Goal: Task Accomplishment & Management: Use online tool/utility

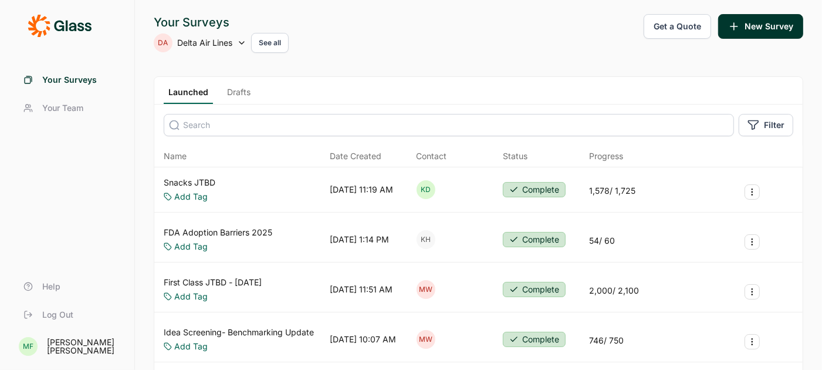
click at [180, 183] on link "Snacks JTBD" at bounding box center [190, 183] width 52 height 12
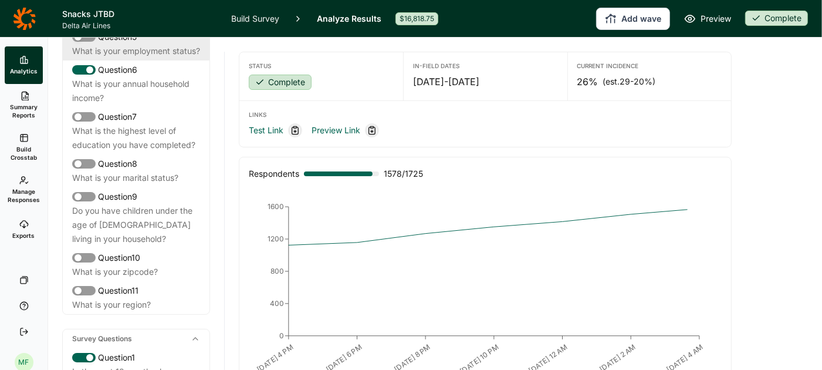
scroll to position [292, 0]
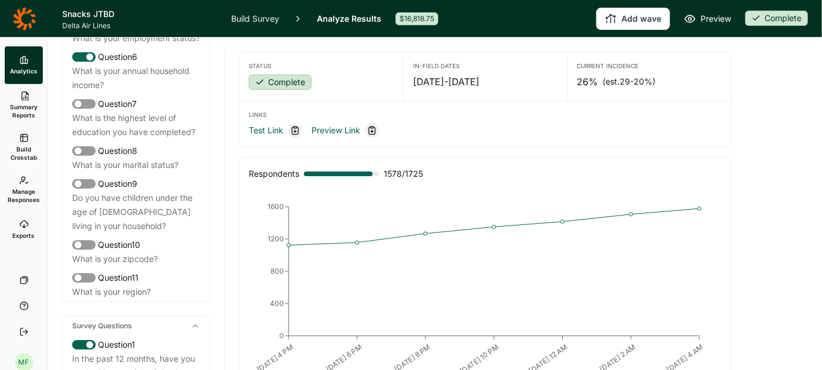
click at [263, 19] on link "Build Survey" at bounding box center [255, 18] width 48 height 37
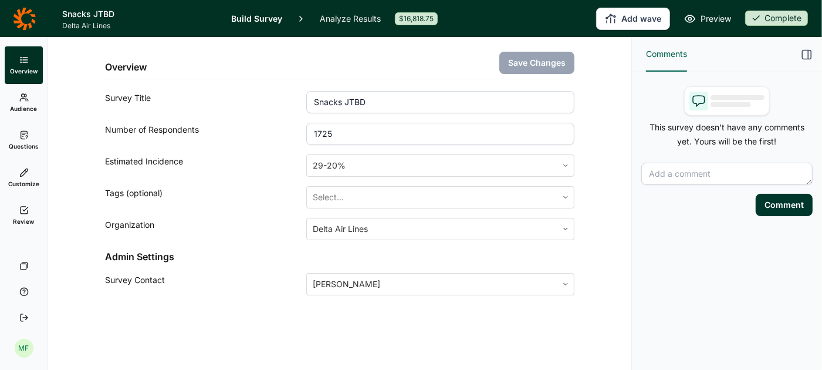
click at [26, 136] on use at bounding box center [24, 135] width 6 height 8
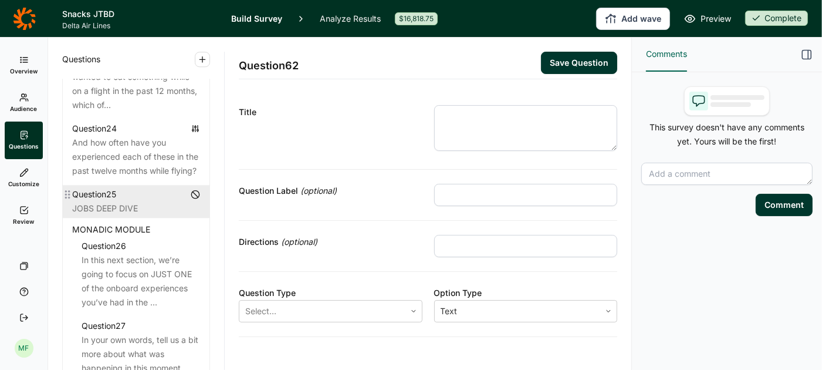
scroll to position [2205, 0]
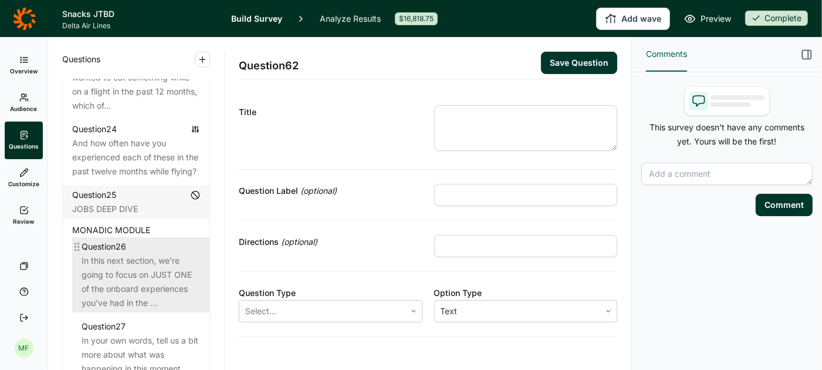
click at [146, 254] on div "In this next section, we’re going to focus on JUST ONE of the onboard experienc…" at bounding box center [141, 282] width 119 height 56
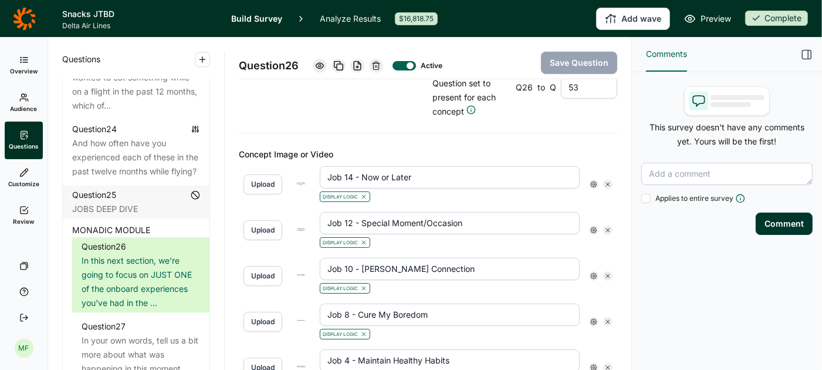
scroll to position [383, 0]
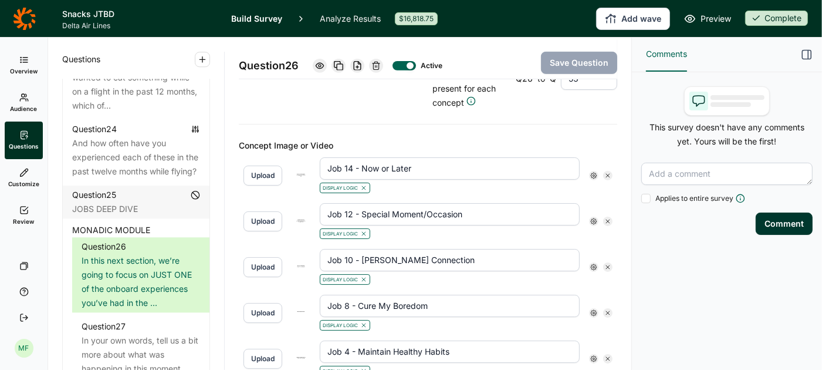
click at [594, 172] on icon at bounding box center [594, 175] width 7 height 7
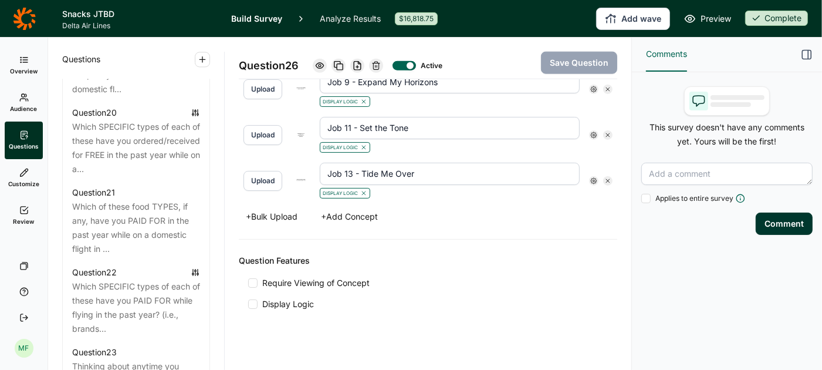
scroll to position [1592, 0]
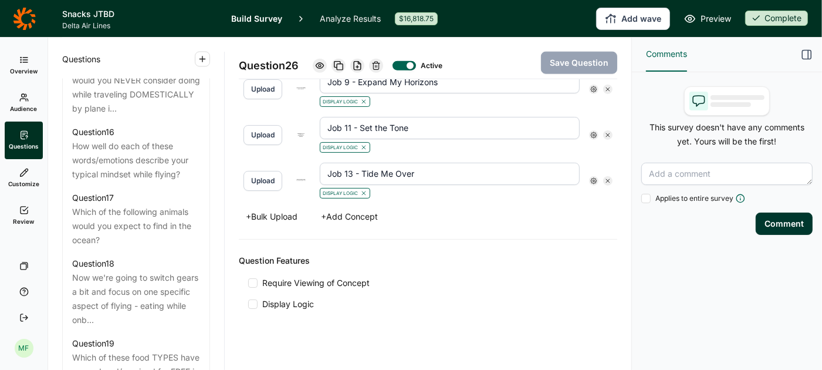
click at [94, 16] on h1 "Snacks JTBD" at bounding box center [139, 14] width 155 height 14
click at [332, 20] on link "Analyze Results" at bounding box center [350, 18] width 61 height 37
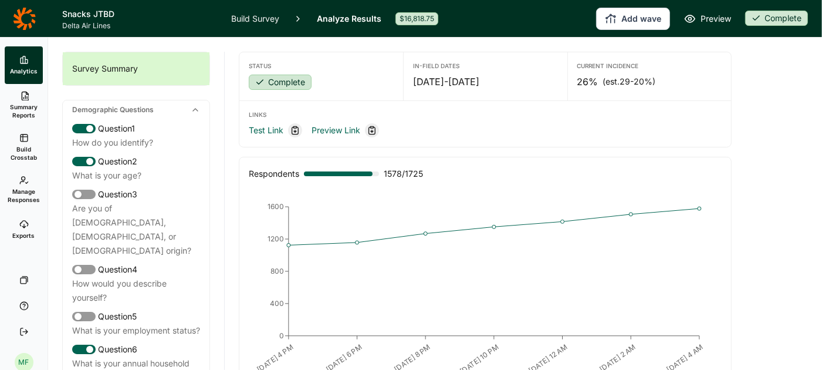
click at [25, 156] on span "Build Crosstab" at bounding box center [23, 153] width 29 height 16
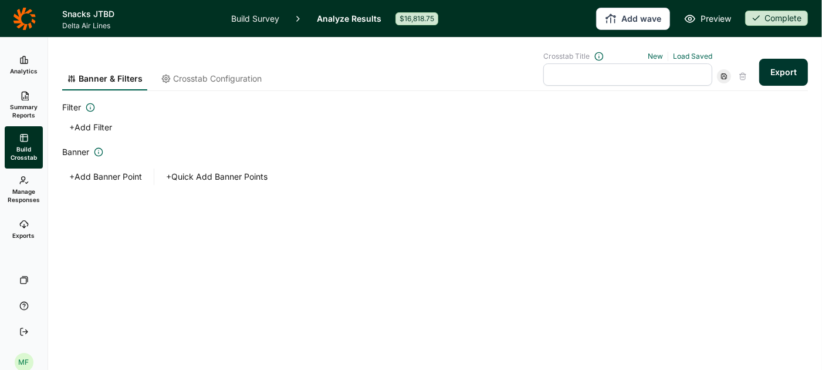
click at [197, 76] on span "Crosstab Configuration" at bounding box center [217, 79] width 89 height 12
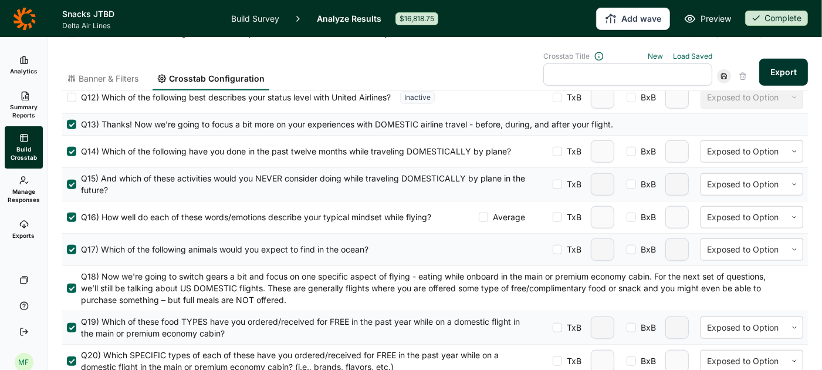
scroll to position [778, 0]
click at [484, 214] on div at bounding box center [483, 218] width 9 height 9
click at [479, 218] on input "Average" at bounding box center [479, 218] width 0 height 0
click at [558, 214] on div at bounding box center [557, 218] width 9 height 9
click at [553, 218] on input "TxB" at bounding box center [553, 218] width 0 height 0
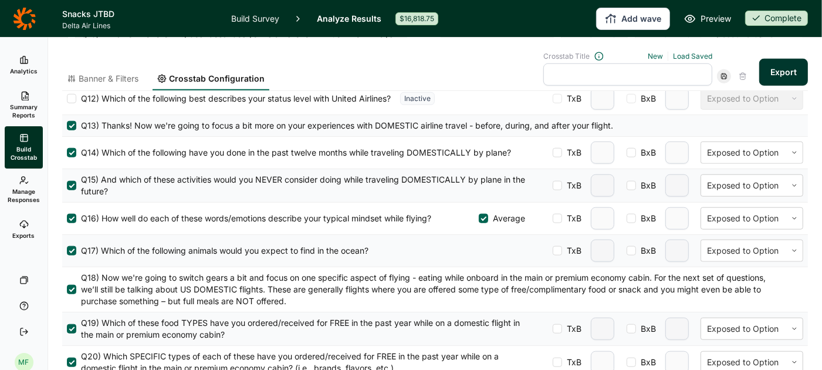
type input "2"
click at [600, 214] on input "2" at bounding box center [602, 218] width 23 height 22
type input "3"
click at [626, 214] on div "Average TxB 3 BxB Exposed to Option" at bounding box center [641, 218] width 325 height 22
click at [631, 214] on div at bounding box center [631, 218] width 9 height 9
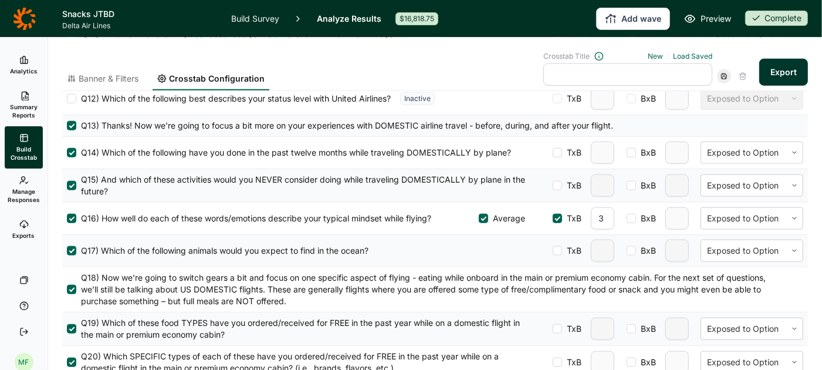
click at [627, 218] on input "BxB" at bounding box center [627, 218] width 0 height 0
type input "2"
click at [679, 213] on input "2" at bounding box center [677, 218] width 23 height 22
type input "3"
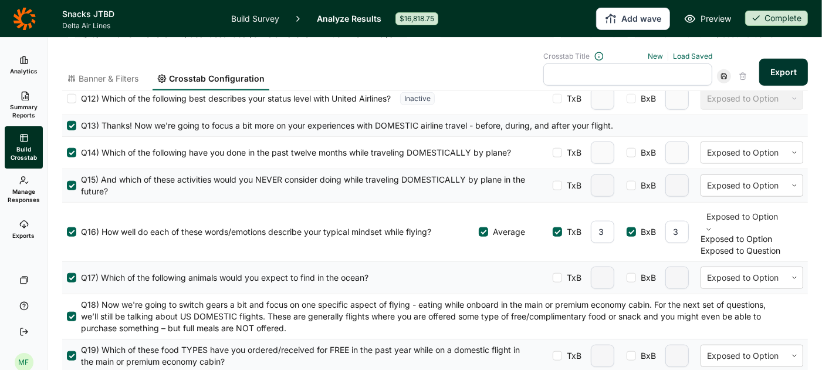
click at [713, 226] on icon at bounding box center [709, 229] width 7 height 7
click at [786, 208] on div "Exposed to Option" at bounding box center [752, 216] width 103 height 19
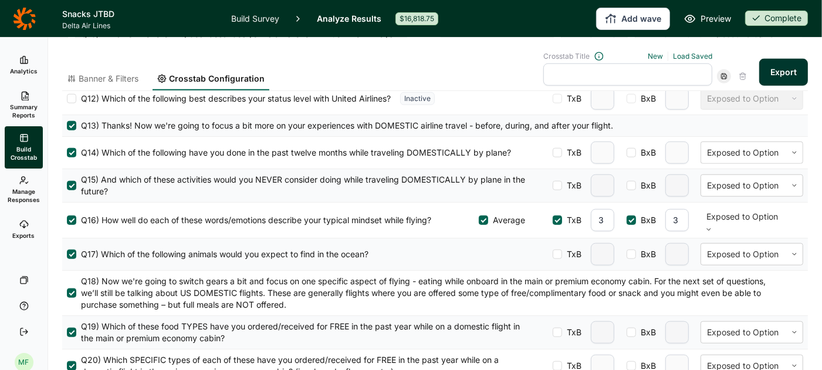
click at [726, 77] on icon at bounding box center [724, 76] width 7 height 7
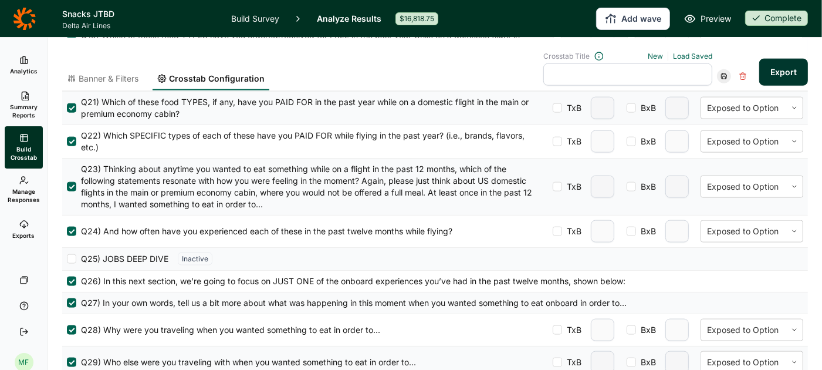
scroll to position [1067, 0]
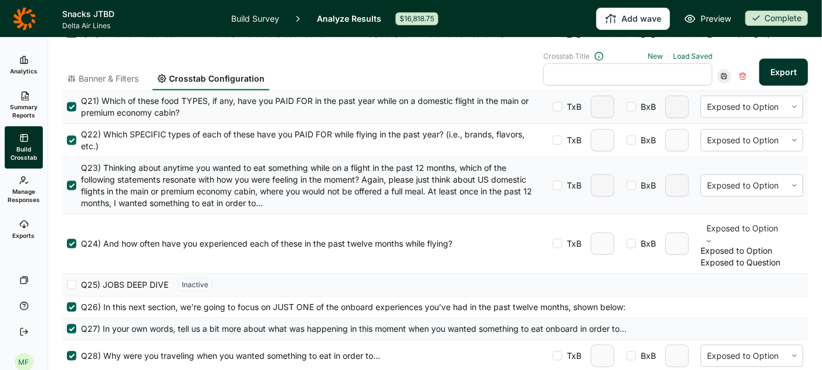
click at [713, 238] on icon at bounding box center [709, 241] width 7 height 7
click at [765, 268] on div "Exposed to Question" at bounding box center [752, 263] width 103 height 12
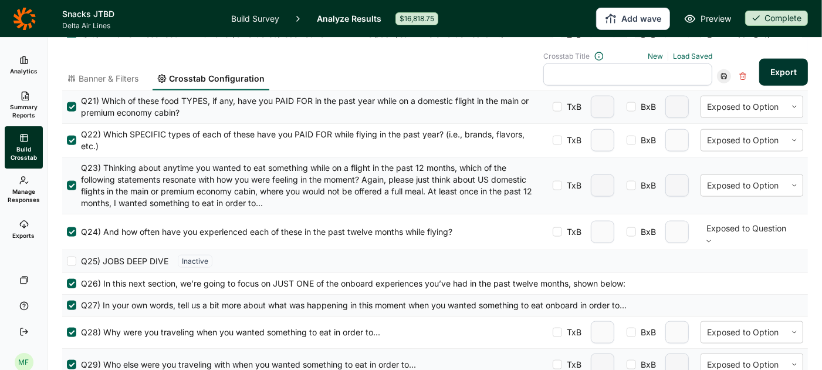
click at [781, 74] on button "Export" at bounding box center [784, 72] width 49 height 27
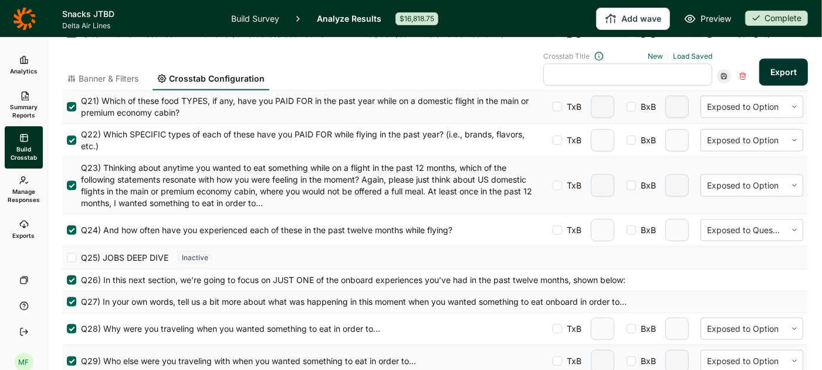
click at [22, 227] on icon at bounding box center [23, 224] width 9 height 9
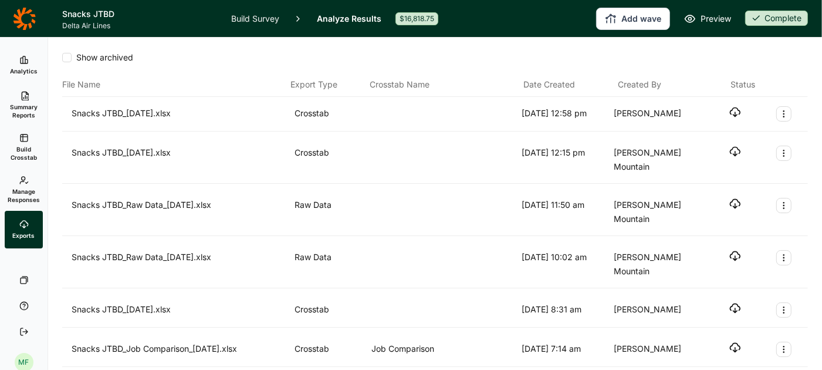
click at [734, 110] on icon "button" at bounding box center [736, 112] width 12 height 12
click at [24, 149] on span "Build Crosstab" at bounding box center [23, 153] width 29 height 16
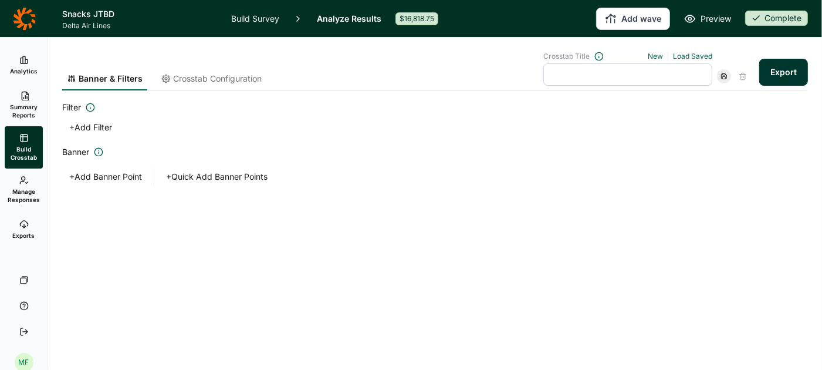
click at [214, 76] on span "Crosstab Configuration" at bounding box center [217, 79] width 89 height 12
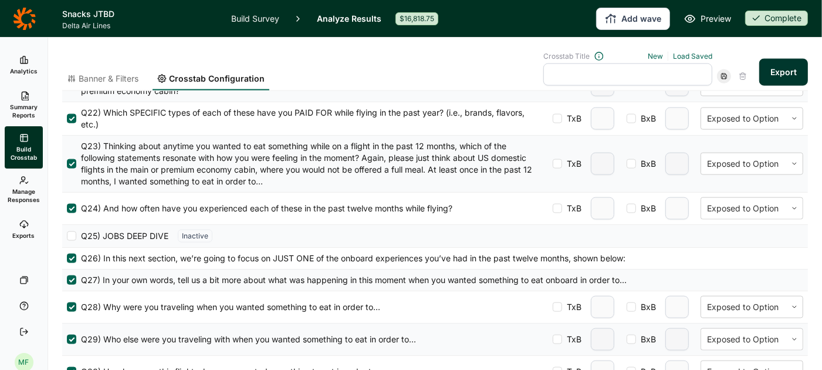
scroll to position [1084, 0]
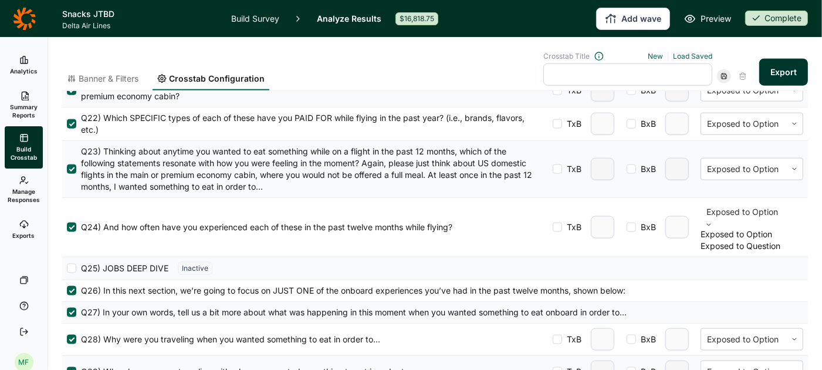
click at [713, 221] on icon at bounding box center [709, 224] width 7 height 7
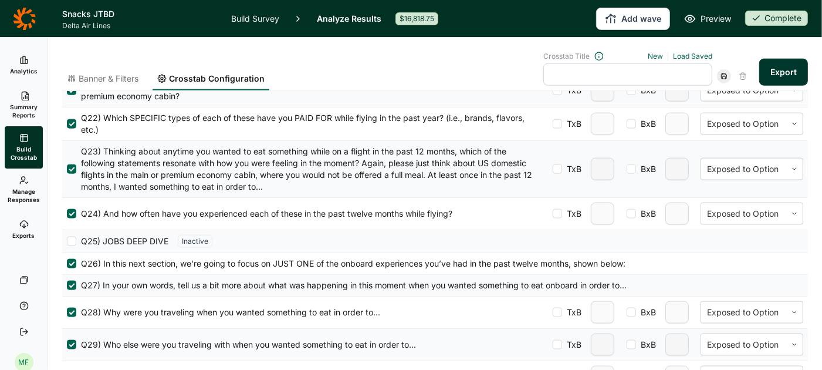
click at [659, 238] on div "Q25) JOBS DEEP DIVE Inactive" at bounding box center [435, 241] width 746 height 22
click at [556, 209] on div at bounding box center [557, 213] width 9 height 9
click at [553, 214] on input "TxB" at bounding box center [553, 214] width 0 height 0
type input "2"
click at [723, 77] on use at bounding box center [724, 76] width 5 height 5
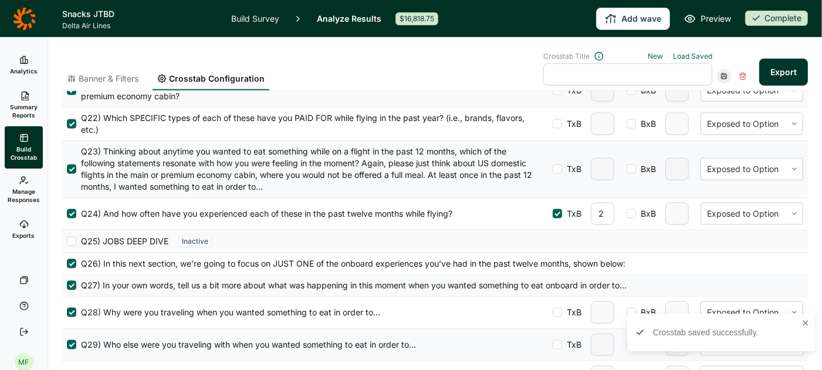
click at [794, 72] on button "Export" at bounding box center [784, 72] width 49 height 27
click at [738, 338] on link "download your file here" at bounding box center [715, 336] width 92 height 9
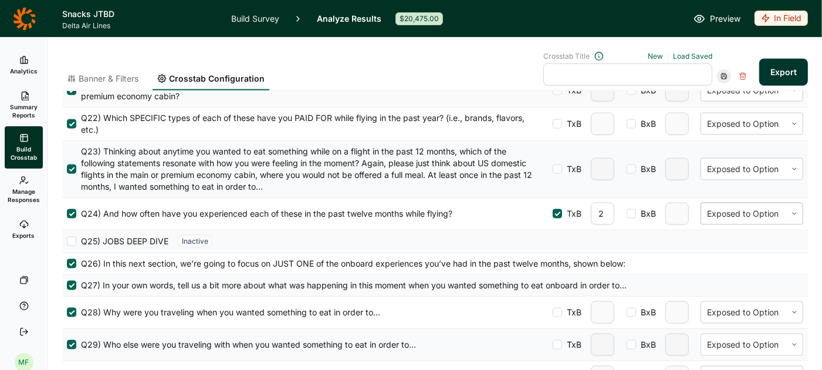
click at [795, 210] on icon at bounding box center [794, 213] width 7 height 7
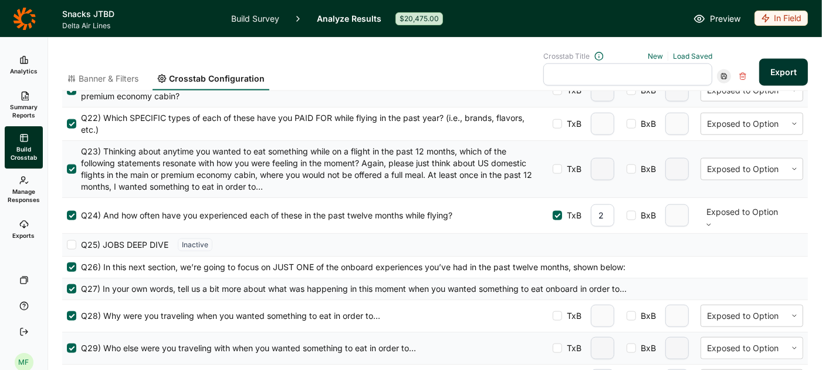
click at [555, 213] on div at bounding box center [558, 216] width 6 height 6
click at [553, 215] on input "TxB" at bounding box center [553, 215] width 0 height 0
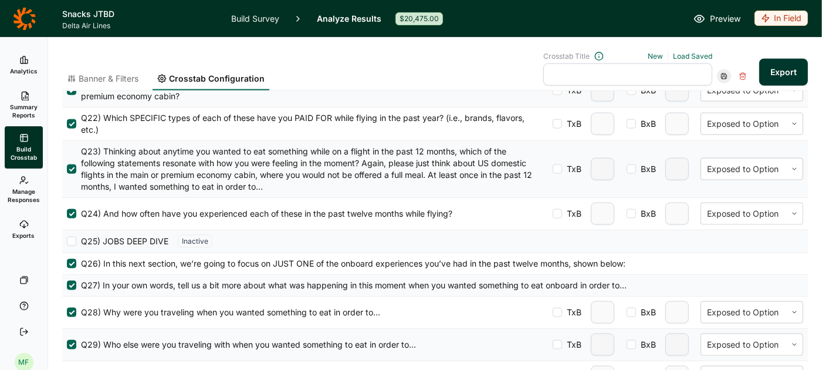
click at [629, 209] on div at bounding box center [631, 213] width 9 height 9
click at [627, 214] on input "BxB" at bounding box center [627, 214] width 0 height 0
type input "2"
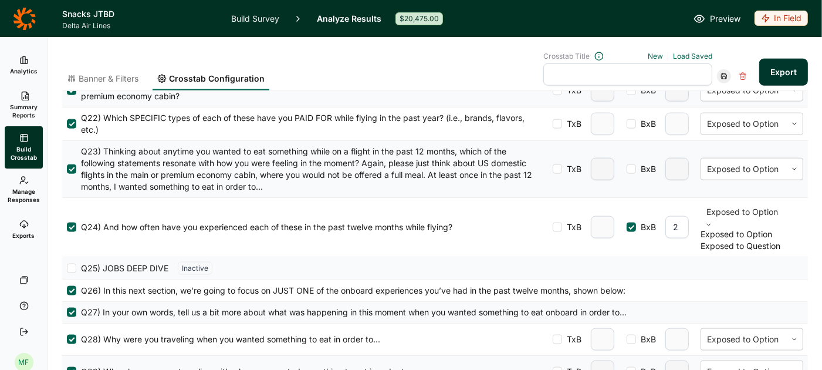
click at [728, 211] on div at bounding box center [752, 212] width 91 height 14
click at [728, 237] on div "Exposed to Option" at bounding box center [752, 234] width 103 height 12
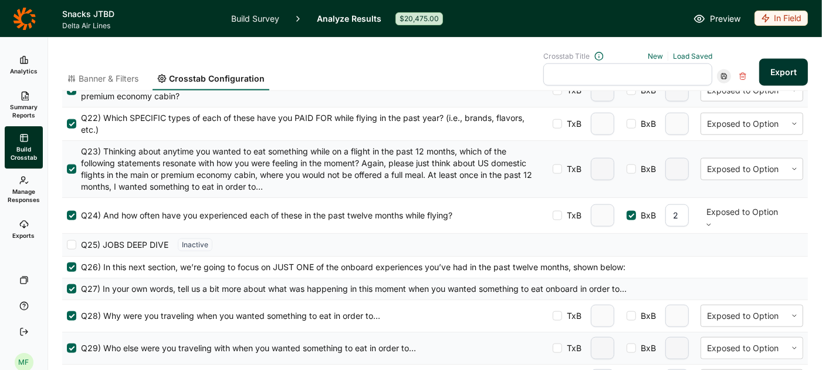
click at [784, 74] on button "Export" at bounding box center [784, 72] width 49 height 27
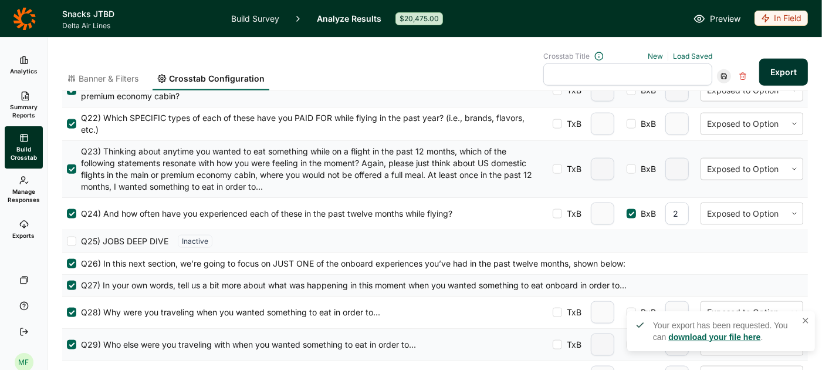
click at [685, 335] on link "download your file here" at bounding box center [715, 336] width 92 height 9
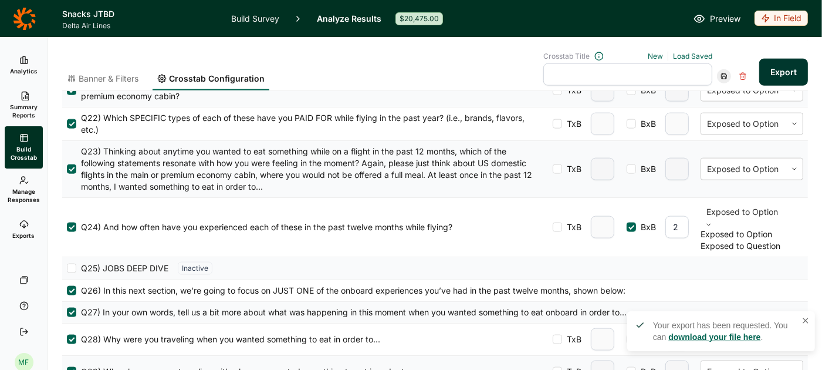
click at [713, 221] on icon at bounding box center [709, 224] width 7 height 7
click at [752, 252] on div "Exposed to Question" at bounding box center [752, 246] width 103 height 12
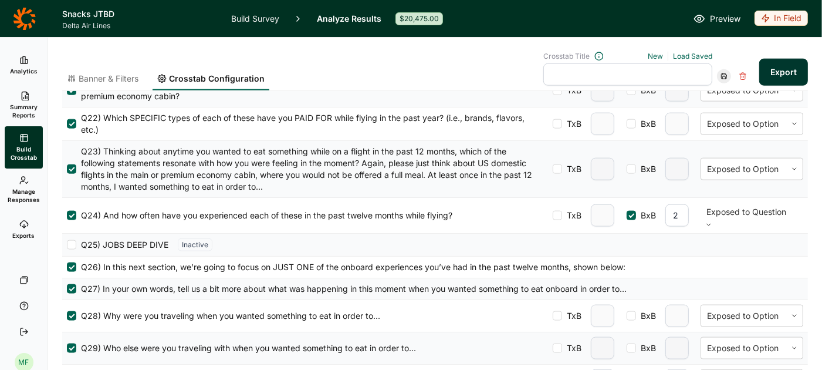
click at [780, 72] on button "Export" at bounding box center [784, 72] width 49 height 27
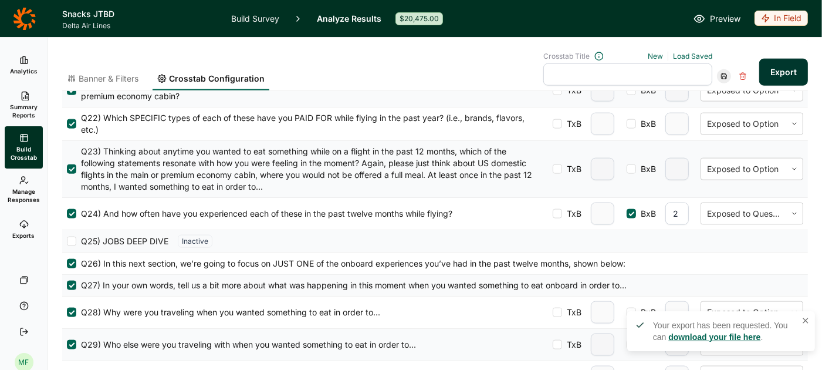
click at [727, 336] on link "download your file here" at bounding box center [715, 336] width 92 height 9
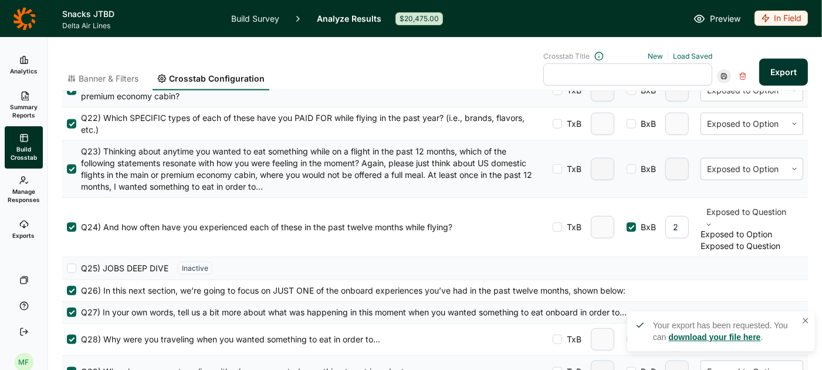
click at [770, 206] on div at bounding box center [752, 212] width 91 height 14
click at [750, 234] on div "Exposed to Option" at bounding box center [752, 234] width 103 height 12
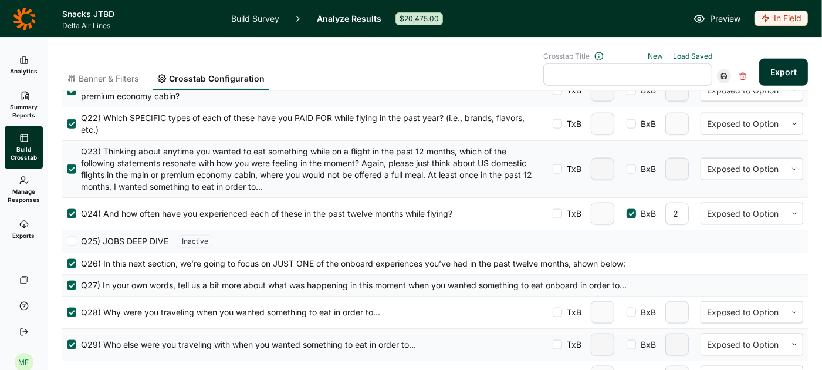
click at [727, 75] on icon at bounding box center [724, 76] width 7 height 7
click at [729, 90] on div "Update" at bounding box center [761, 92] width 94 height 16
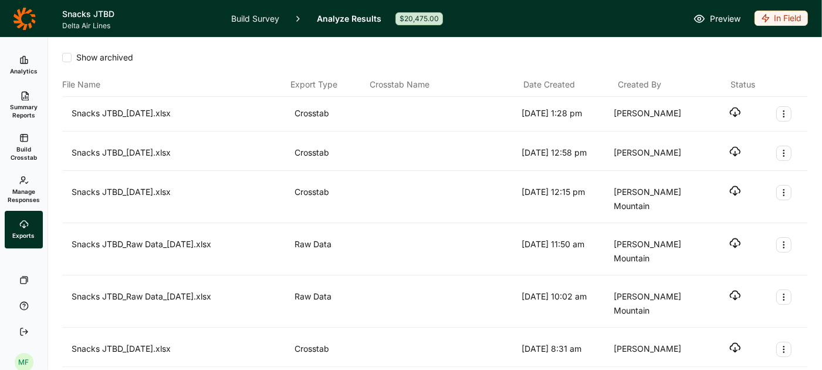
click at [734, 111] on icon "button" at bounding box center [736, 112] width 12 height 12
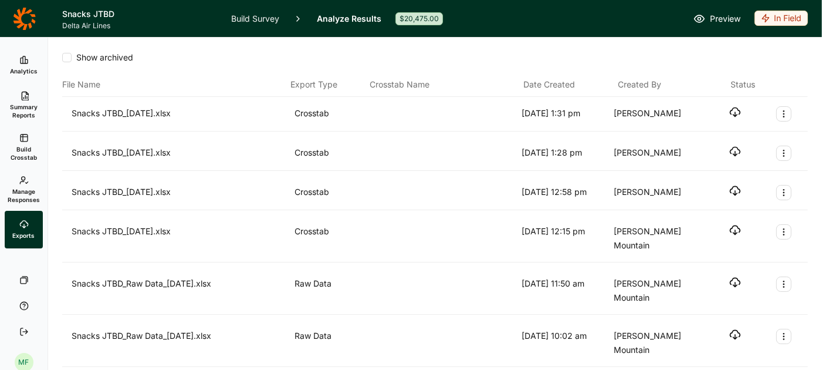
click at [734, 110] on icon "button" at bounding box center [736, 112] width 12 height 12
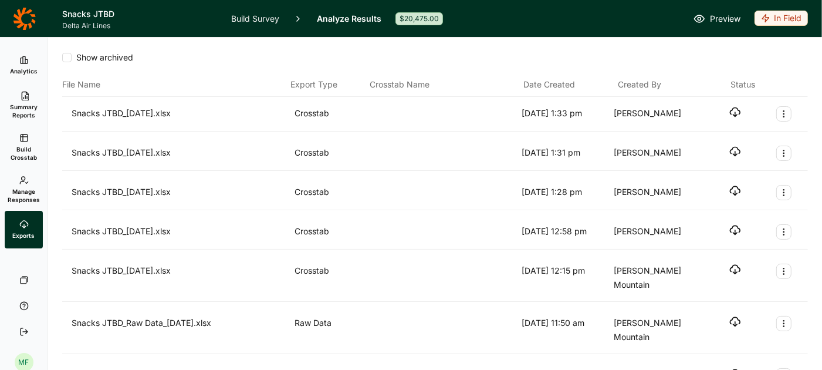
click at [734, 112] on icon "button" at bounding box center [736, 112] width 12 height 12
click at [28, 64] on link "Analytics" at bounding box center [24, 65] width 38 height 38
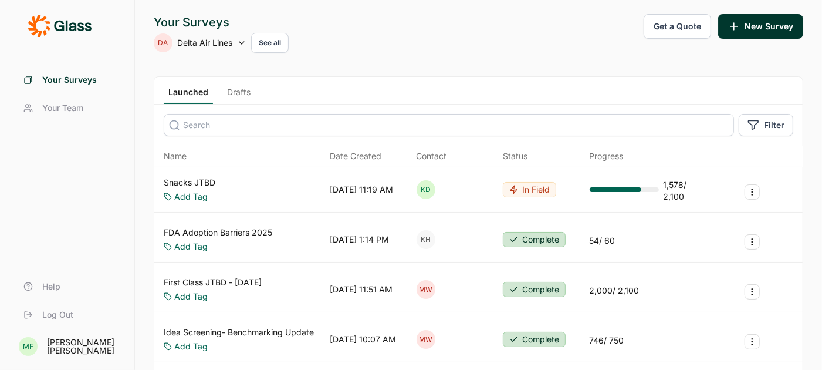
click at [207, 180] on link "Snacks JTBD" at bounding box center [190, 183] width 52 height 12
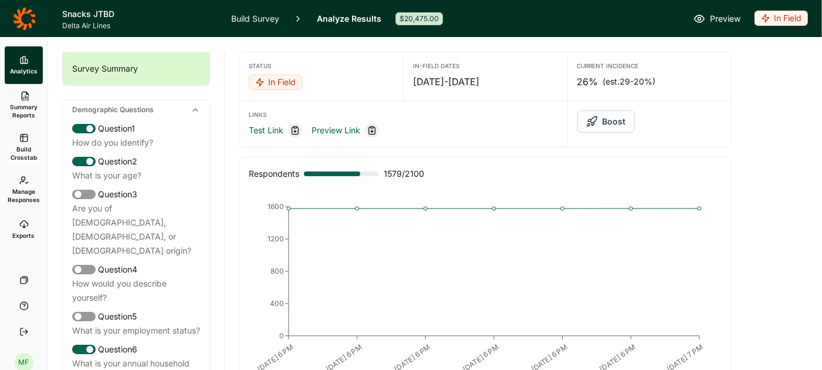
click at [25, 105] on span "Summary Reports" at bounding box center [23, 111] width 29 height 16
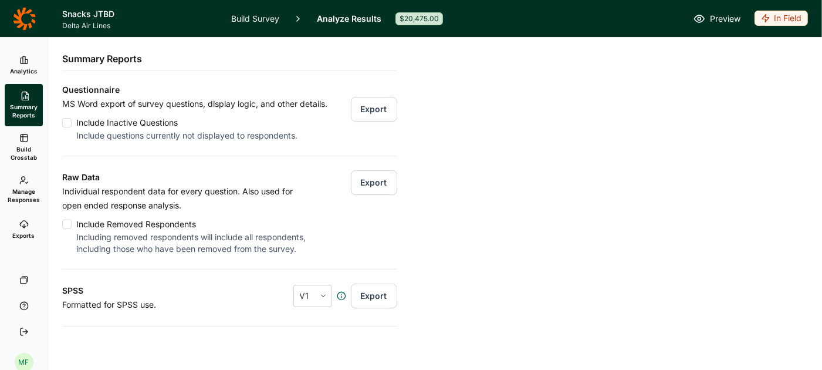
click at [25, 63] on use at bounding box center [24, 59] width 7 height 7
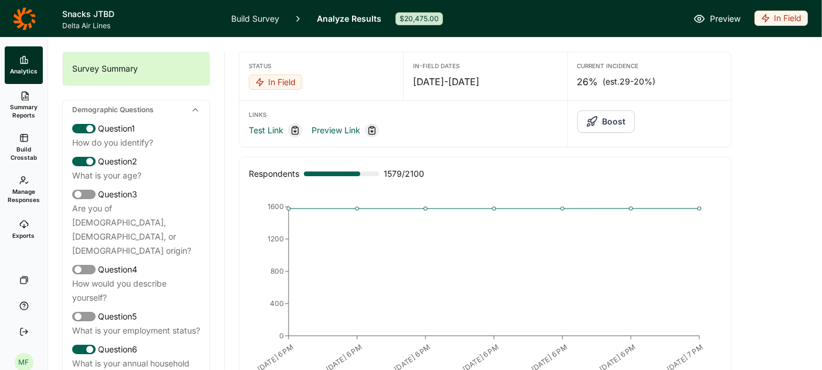
click at [25, 112] on span "Summary Reports" at bounding box center [23, 111] width 29 height 16
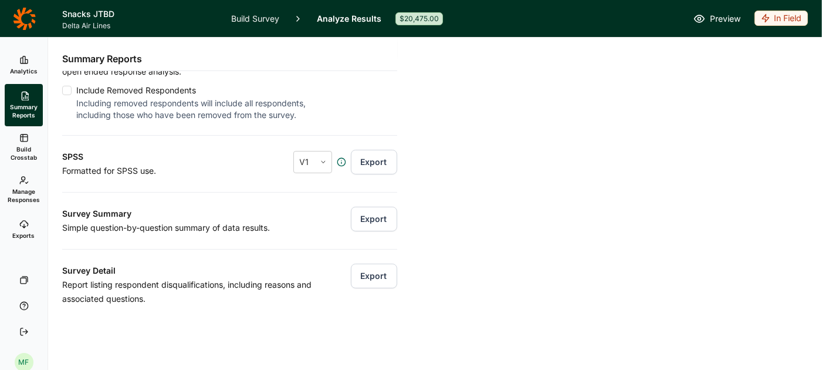
scroll to position [138, 0]
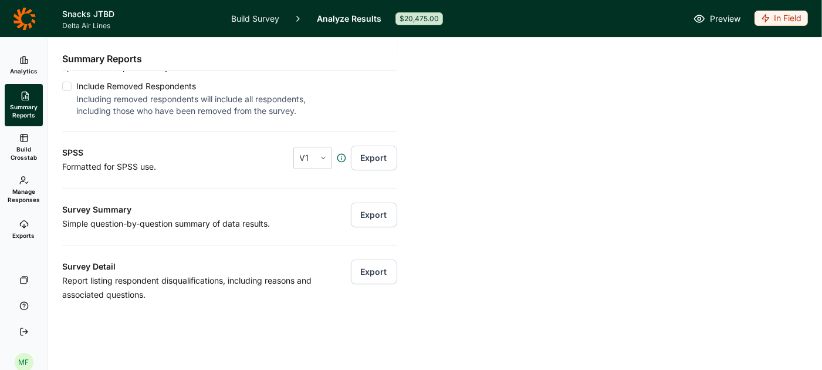
click at [372, 218] on button "Export" at bounding box center [374, 215] width 46 height 25
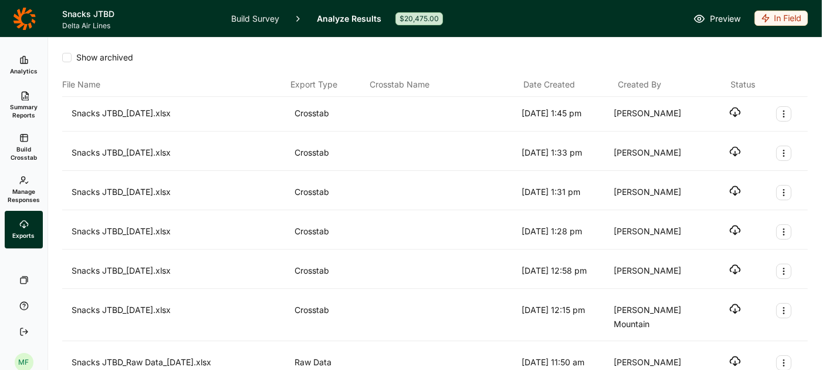
click at [737, 109] on use "button" at bounding box center [736, 112] width 10 height 9
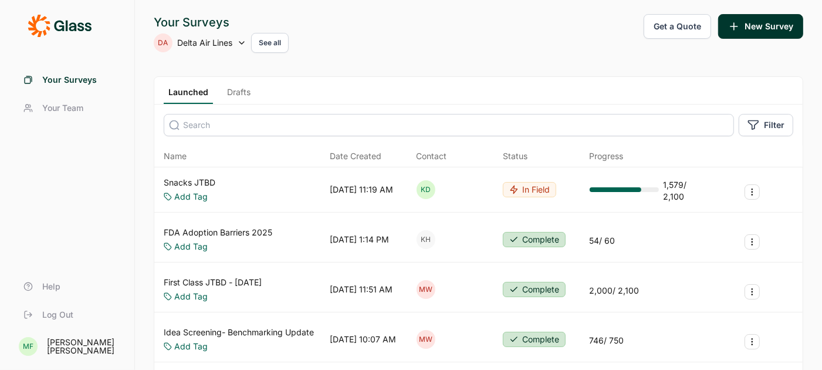
click at [194, 184] on link "Snacks JTBD" at bounding box center [190, 183] width 52 height 12
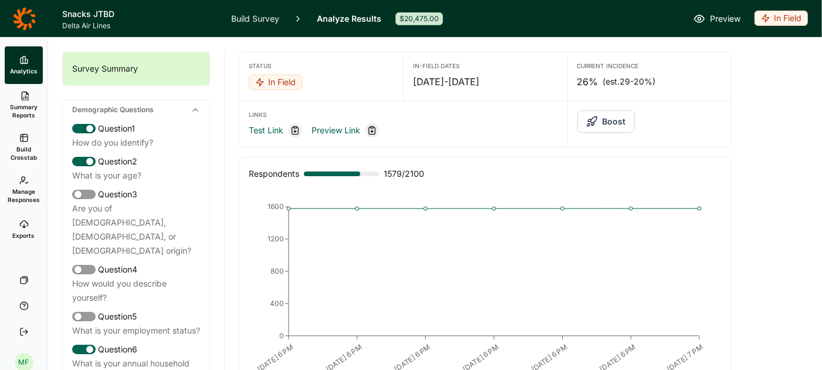
click at [26, 151] on span "Build Crosstab" at bounding box center [23, 153] width 29 height 16
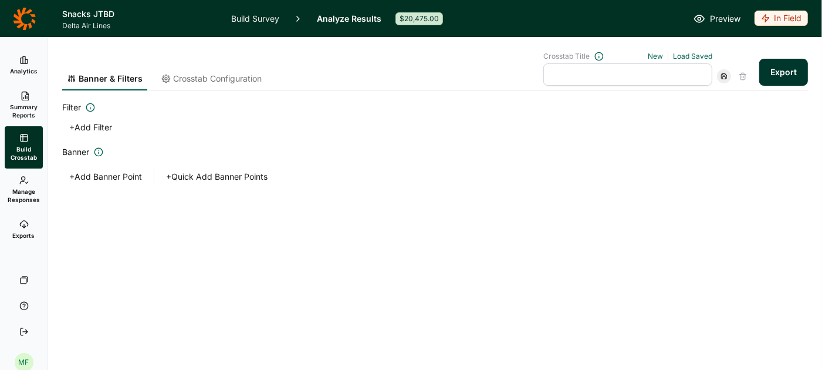
click at [247, 79] on span "Crosstab Configuration" at bounding box center [217, 79] width 89 height 12
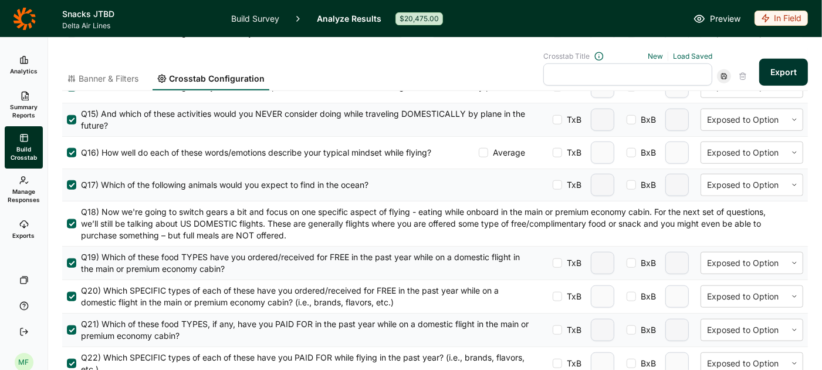
scroll to position [844, 0]
click at [552, 147] on div "Average TxB BxB Exposed to Option" at bounding box center [641, 153] width 325 height 22
click at [559, 149] on div at bounding box center [557, 153] width 9 height 9
click at [553, 153] on input "TxB" at bounding box center [553, 153] width 0 height 0
type input "2"
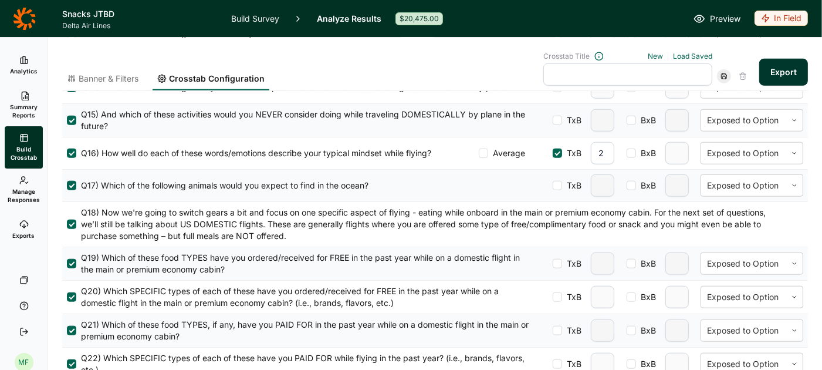
click at [608, 144] on input "2" at bounding box center [602, 153] width 23 height 22
type input "3"
click at [637, 147] on span "BxB" at bounding box center [646, 153] width 20 height 12
click at [627, 153] on input "BxB" at bounding box center [627, 153] width 0 height 0
type input "2"
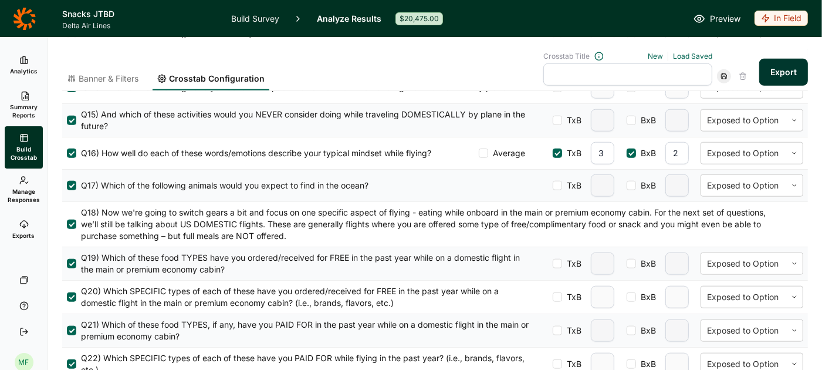
click at [680, 144] on input "2" at bounding box center [677, 153] width 23 height 22
type input "3"
click at [727, 74] on use at bounding box center [724, 76] width 5 height 5
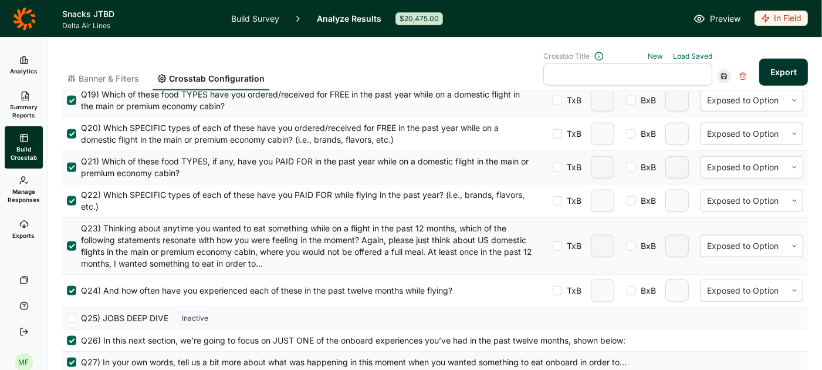
scroll to position [1048, 0]
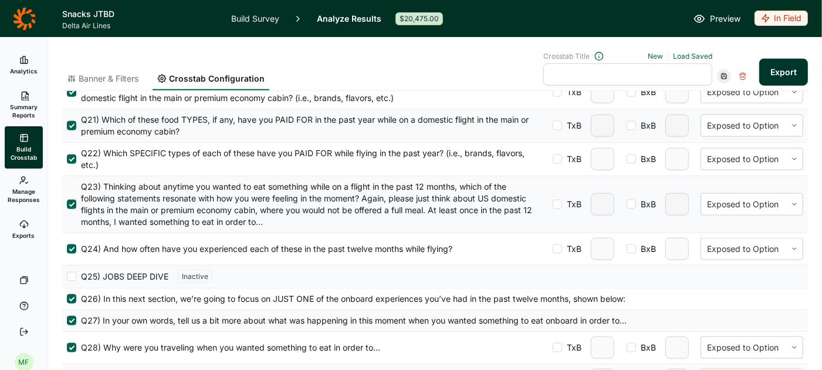
click at [637, 243] on span "BxB" at bounding box center [646, 249] width 20 height 12
click at [627, 249] on input "BxB" at bounding box center [627, 249] width 0 height 0
type input "2"
click at [727, 75] on icon at bounding box center [724, 76] width 7 height 7
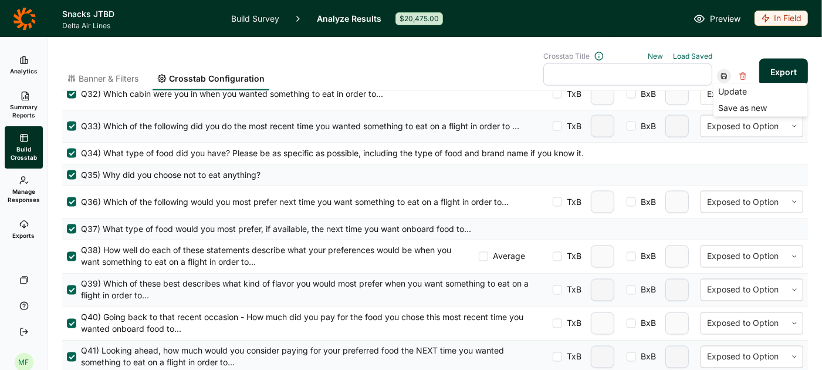
scroll to position [1437, 0]
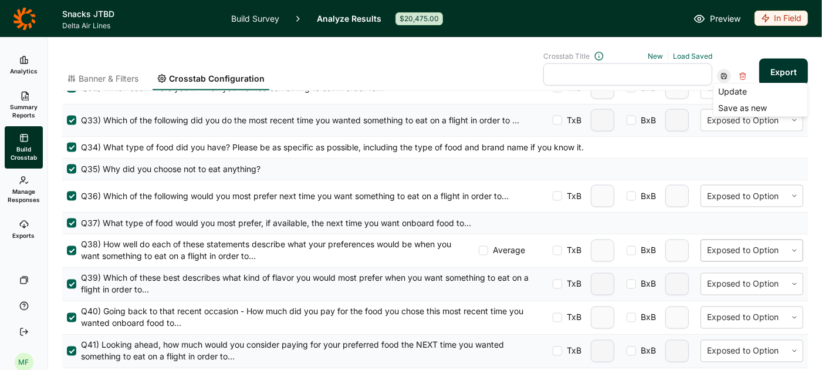
click at [764, 244] on div at bounding box center [743, 251] width 73 height 14
click at [696, 240] on div "Average TxB BxB Exposed to Option" at bounding box center [641, 251] width 325 height 22
click at [724, 78] on use at bounding box center [724, 76] width 5 height 5
click at [733, 90] on div "Update" at bounding box center [761, 92] width 94 height 16
click at [781, 74] on button "Export" at bounding box center [784, 72] width 49 height 27
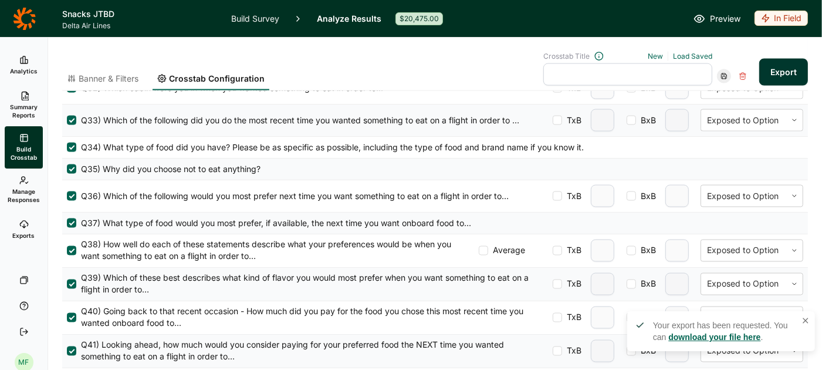
click at [707, 336] on link "download your file here" at bounding box center [715, 336] width 92 height 9
click at [105, 78] on span "Banner & Filters" at bounding box center [109, 79] width 60 height 12
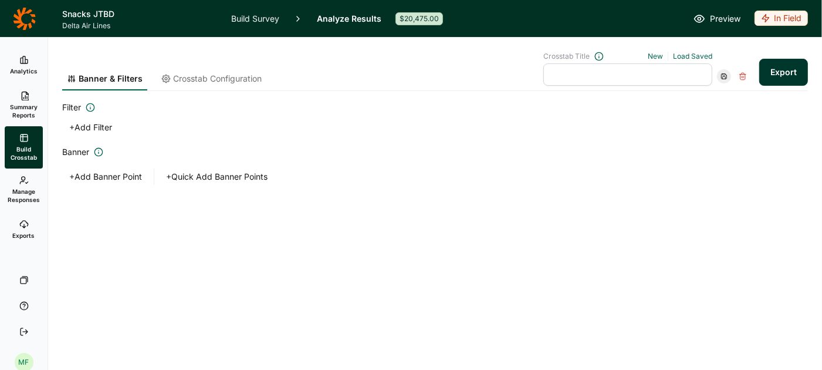
click at [584, 76] on input "text" at bounding box center [628, 74] width 169 height 22
type input "Key subgroups"
click at [723, 76] on icon at bounding box center [724, 76] width 7 height 7
click at [734, 107] on div "Save as new" at bounding box center [761, 108] width 94 height 16
click at [83, 179] on button "+ Add Banner Point" at bounding box center [105, 176] width 87 height 16
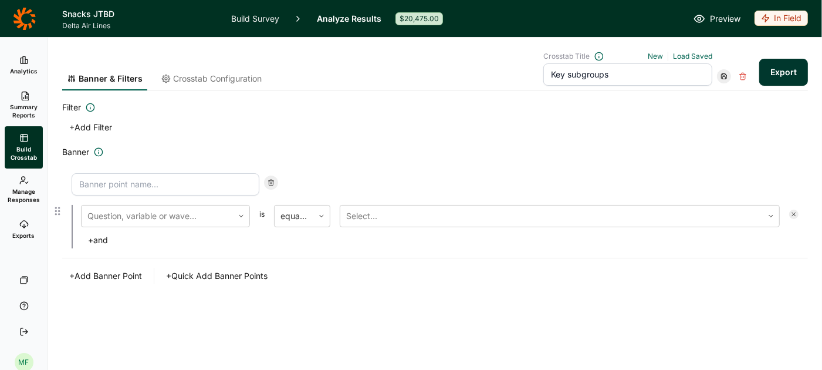
click at [105, 183] on input at bounding box center [166, 184] width 188 height 22
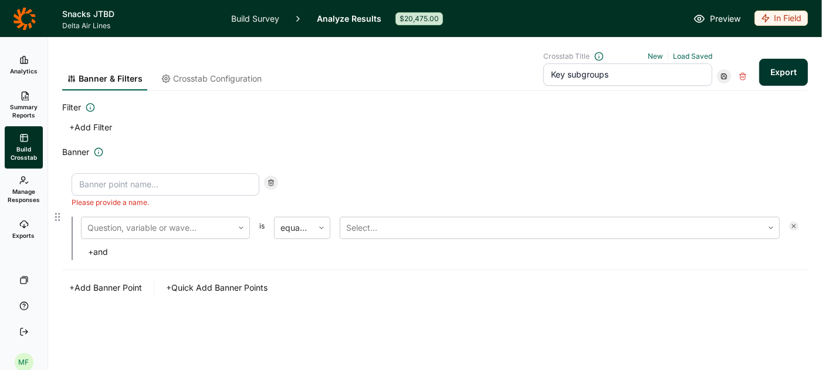
click at [794, 212] on div "Please provide a name. Question, variable or wave... is equal to Select... + and" at bounding box center [435, 216] width 727 height 87
drag, startPoint x: 251, startPoint y: 177, endPoint x: 148, endPoint y: 163, distance: 103.8
click at [146, 164] on div "Please provide a name. Question, variable or wave... is equal to Select... + and" at bounding box center [435, 217] width 746 height 106
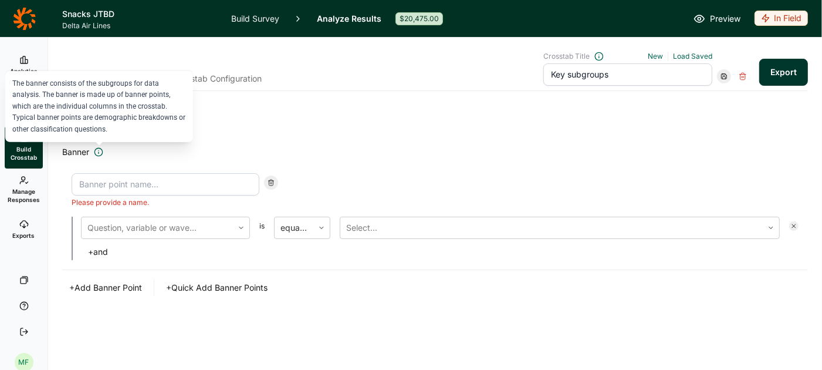
click at [95, 150] on use at bounding box center [99, 152] width 8 height 8
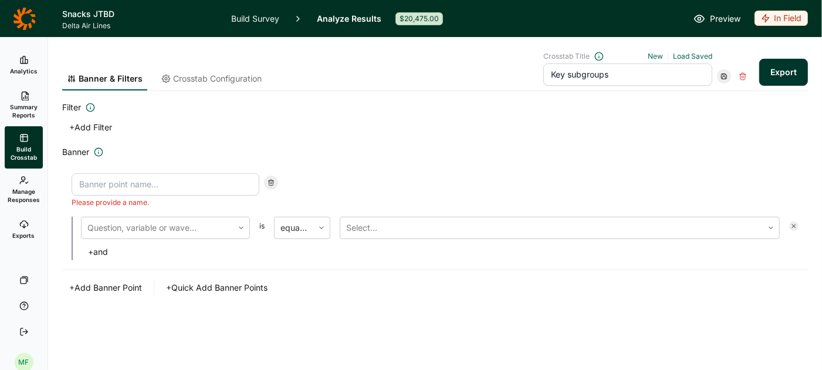
click at [76, 150] on span "Banner" at bounding box center [75, 152] width 27 height 14
click at [272, 184] on icon at bounding box center [271, 182] width 7 height 7
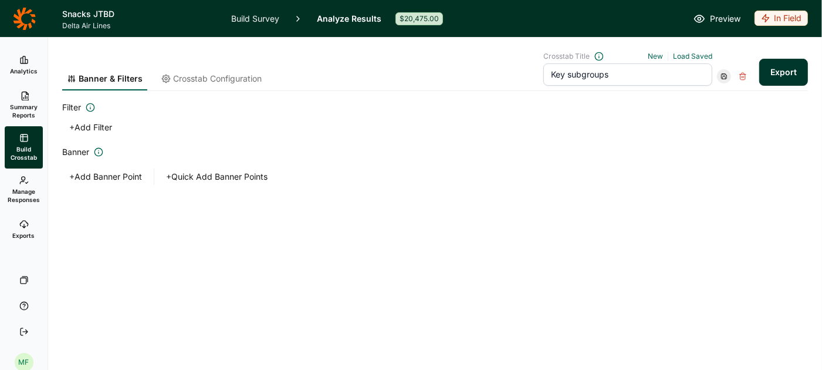
click at [239, 177] on button "+ Quick Add Banner Points" at bounding box center [217, 176] width 116 height 16
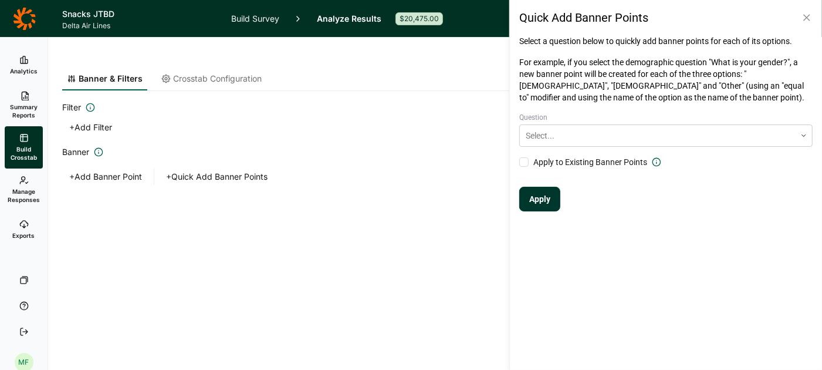
click at [808, 15] on icon at bounding box center [807, 18] width 12 height 12
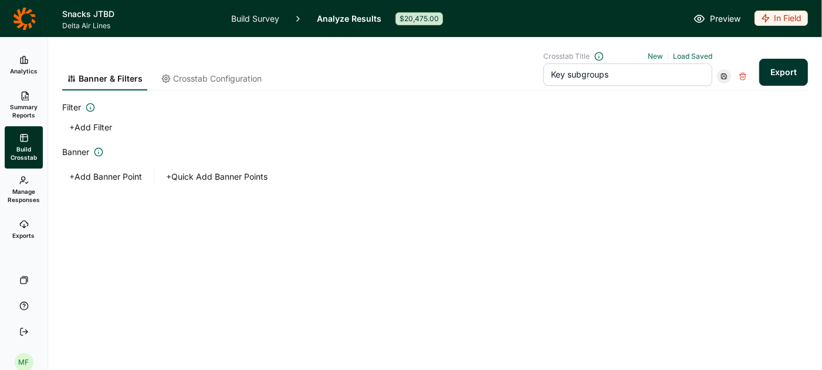
click at [134, 174] on button "+ Add Banner Point" at bounding box center [105, 176] width 87 height 16
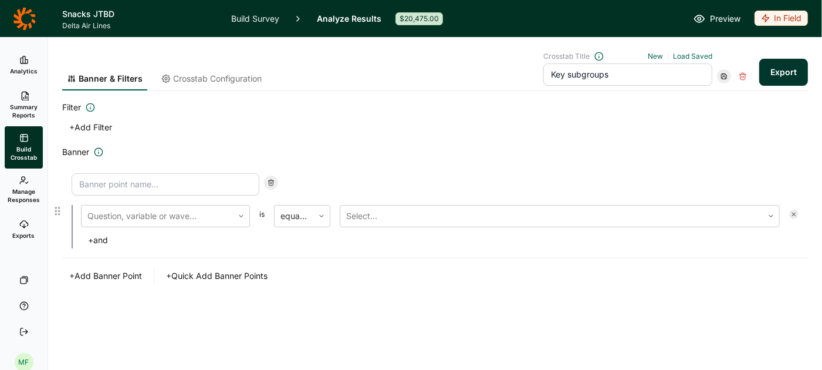
click at [134, 177] on input at bounding box center [166, 184] width 188 height 22
type input "Total"
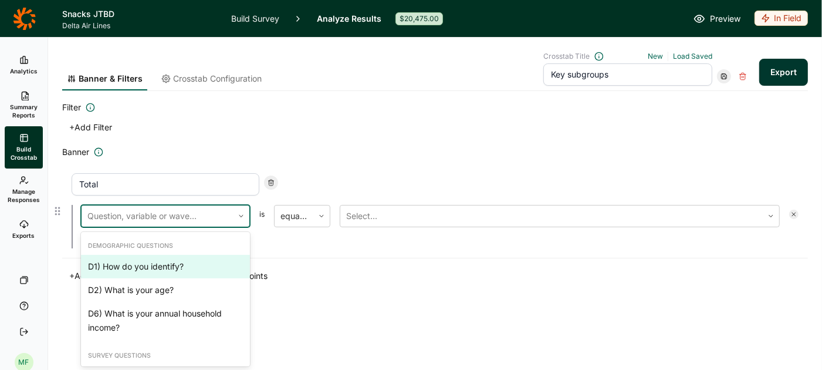
click at [224, 217] on div at bounding box center [157, 216] width 140 height 16
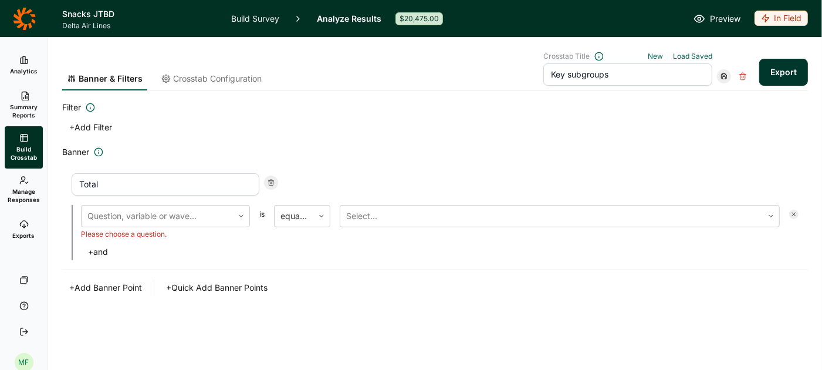
click at [350, 161] on div "Banner Total Question, variable or wave... Please choose a question. is equal t…" at bounding box center [435, 220] width 746 height 151
click at [237, 218] on div at bounding box center [241, 215] width 16 height 21
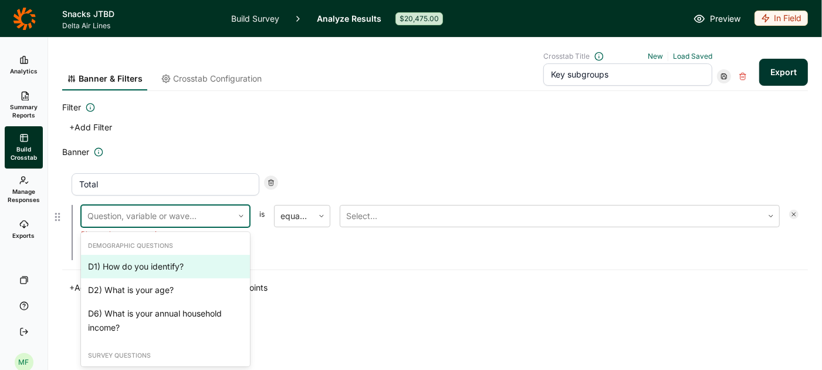
click at [193, 270] on div "D1) How do you identify?" at bounding box center [165, 266] width 169 height 23
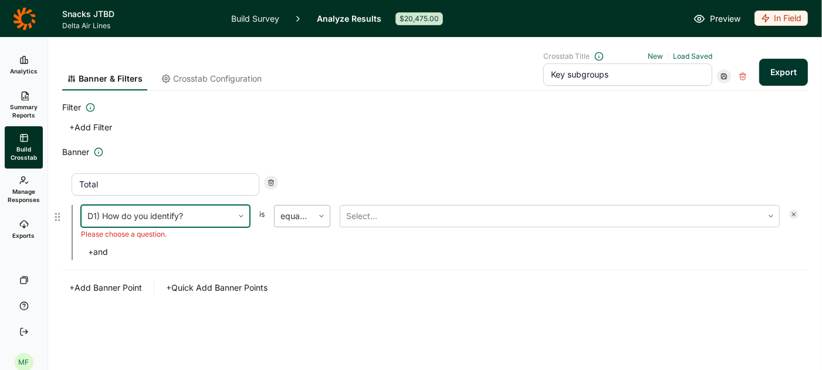
click at [309, 216] on div "equal to" at bounding box center [294, 215] width 39 height 21
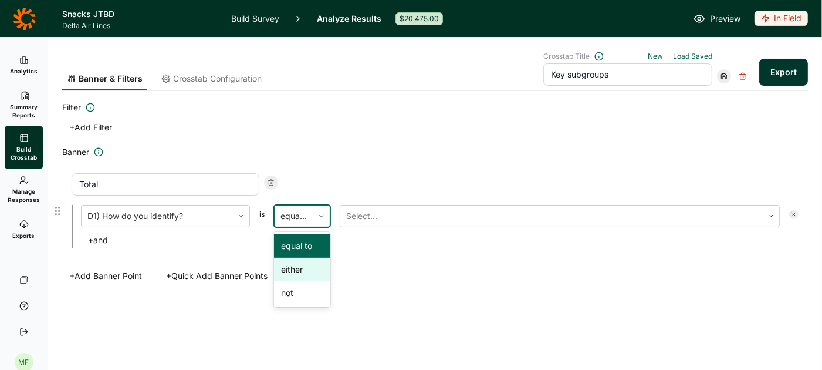
click at [300, 264] on div "either" at bounding box center [302, 269] width 56 height 23
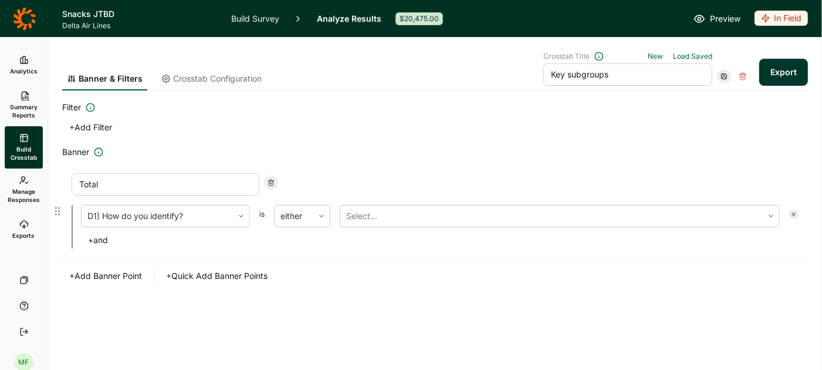
click at [358, 228] on div "D1) How do you identify? is either Select... + and" at bounding box center [435, 226] width 727 height 43
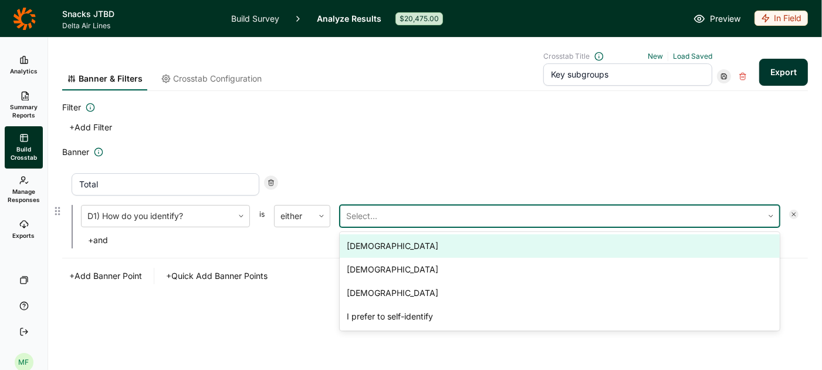
click at [365, 218] on div at bounding box center [551, 216] width 411 height 16
click at [362, 244] on div "Male" at bounding box center [560, 245] width 440 height 23
click at [363, 246] on div "Female" at bounding box center [560, 245] width 440 height 23
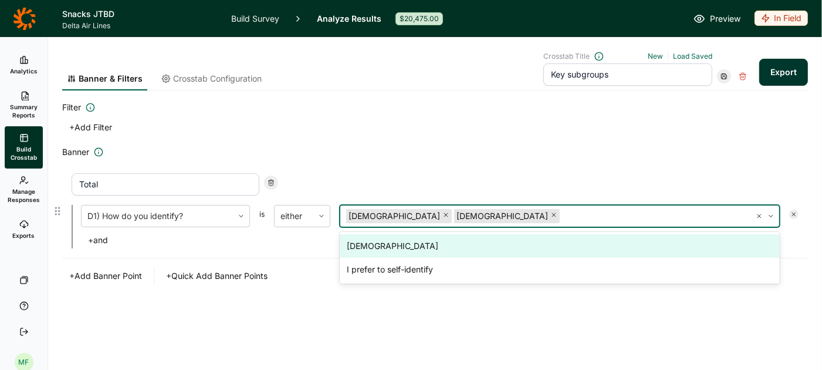
click at [363, 246] on div "Non-Binary" at bounding box center [560, 245] width 440 height 23
click at [363, 247] on div "I prefer to self-identify" at bounding box center [560, 245] width 440 height 23
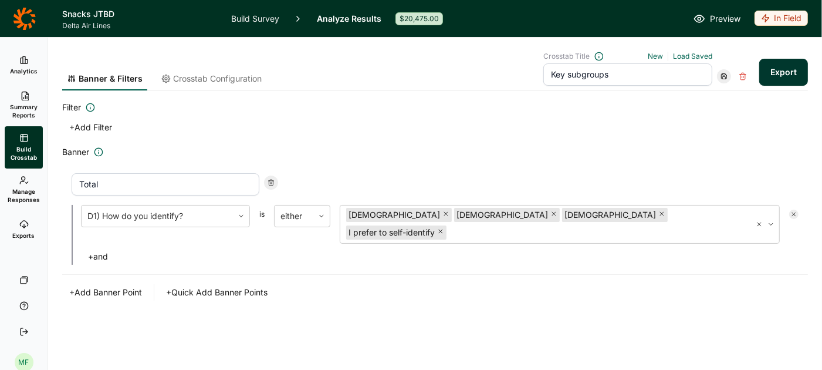
click at [113, 284] on button "+ Add Banner Point" at bounding box center [105, 292] width 87 height 16
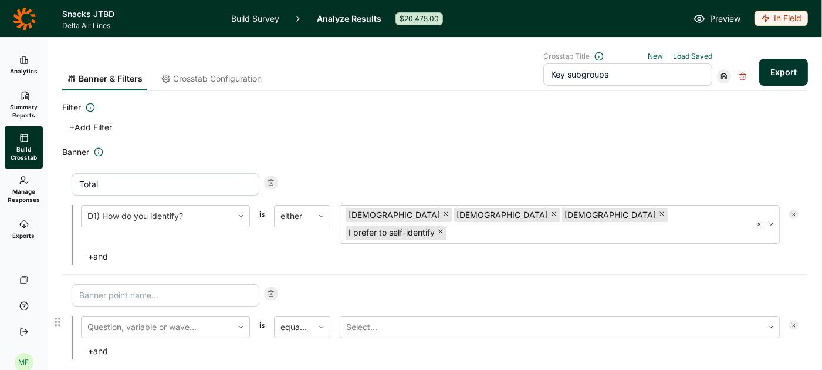
click at [113, 284] on input at bounding box center [166, 295] width 188 height 22
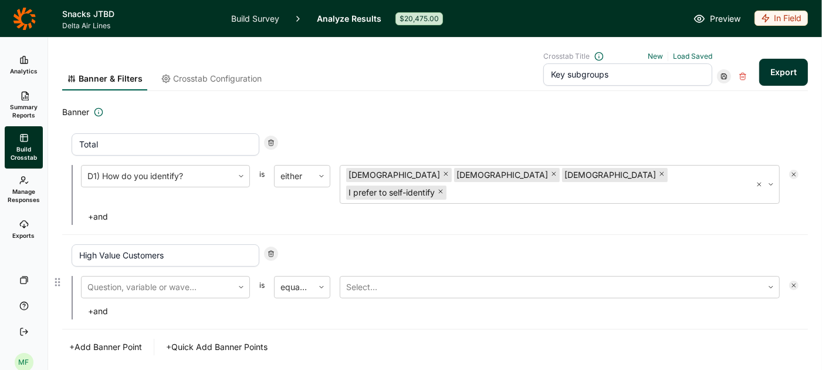
scroll to position [63, 0]
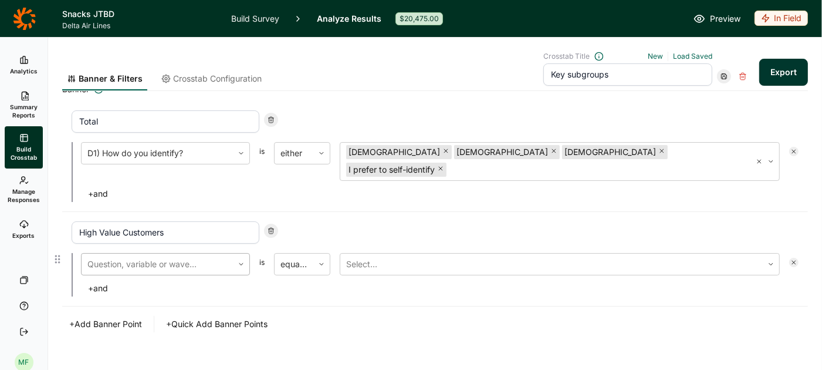
type input "High Value Customers"
click at [197, 256] on div at bounding box center [157, 264] width 140 height 16
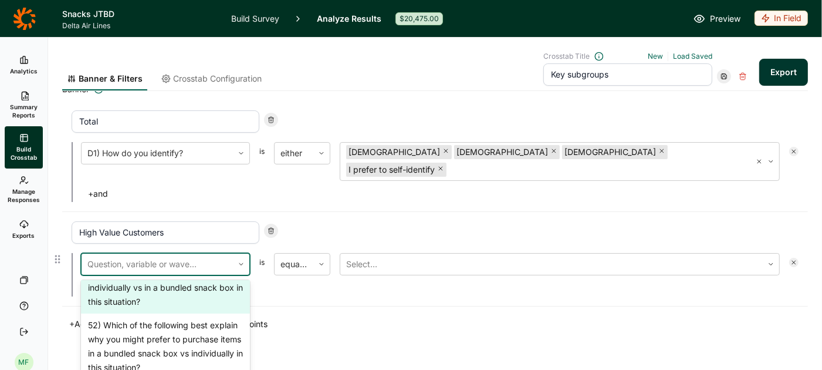
scroll to position [3287, 0]
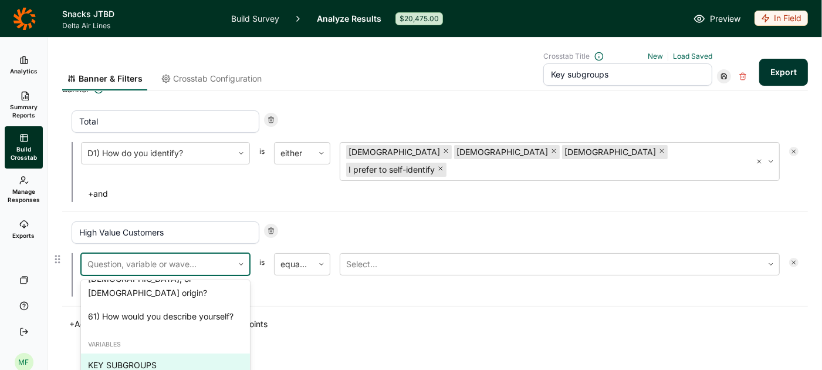
click at [169, 353] on div "KEY SUBGROUPS" at bounding box center [165, 364] width 169 height 23
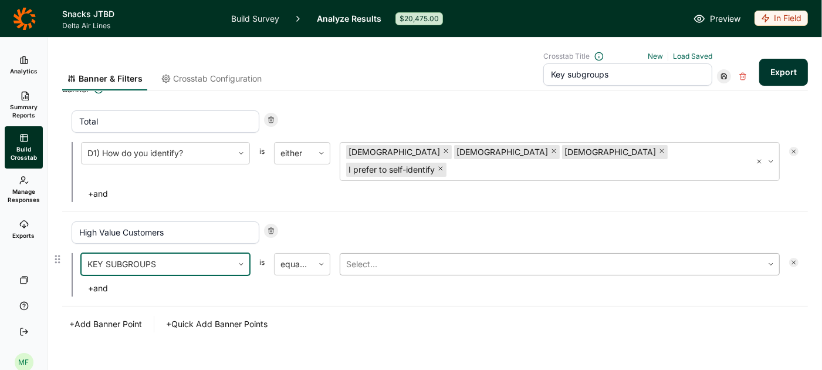
click at [382, 256] on div at bounding box center [551, 264] width 411 height 16
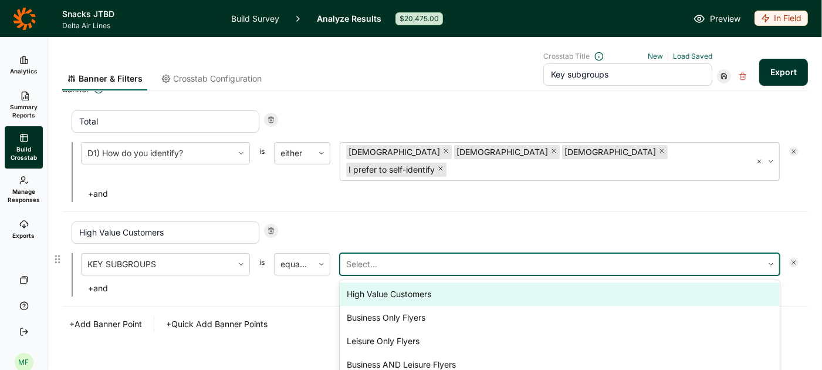
click at [383, 282] on div "High Value Customers" at bounding box center [560, 293] width 440 height 23
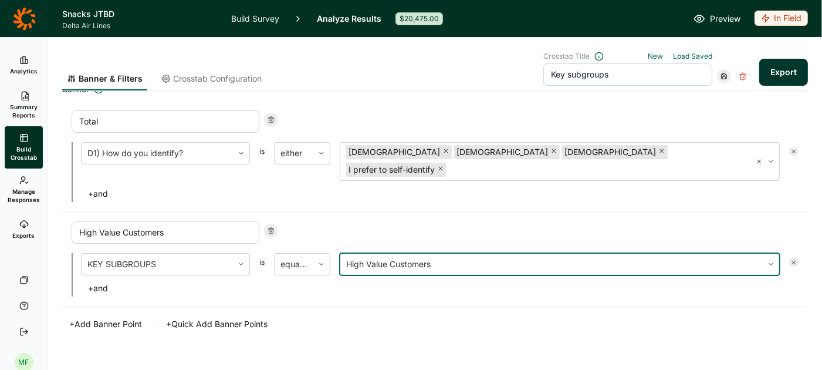
click at [99, 316] on button "+ Add Banner Point" at bounding box center [105, 324] width 87 height 16
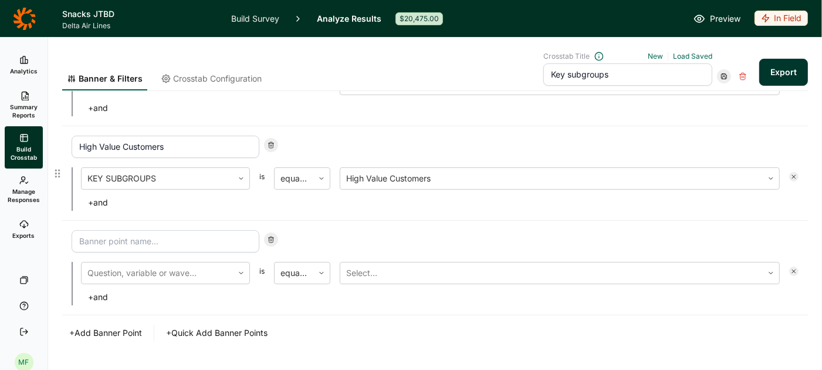
scroll to position [156, 0]
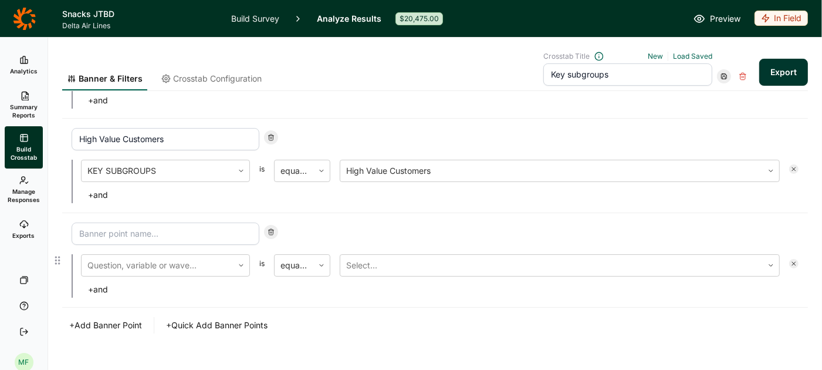
click at [222, 222] on input at bounding box center [166, 233] width 188 height 22
type input "Blended Travelers"
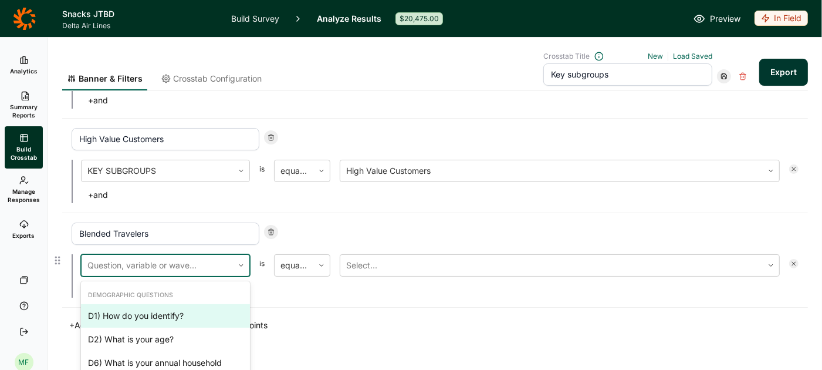
click at [215, 257] on div at bounding box center [157, 265] width 140 height 16
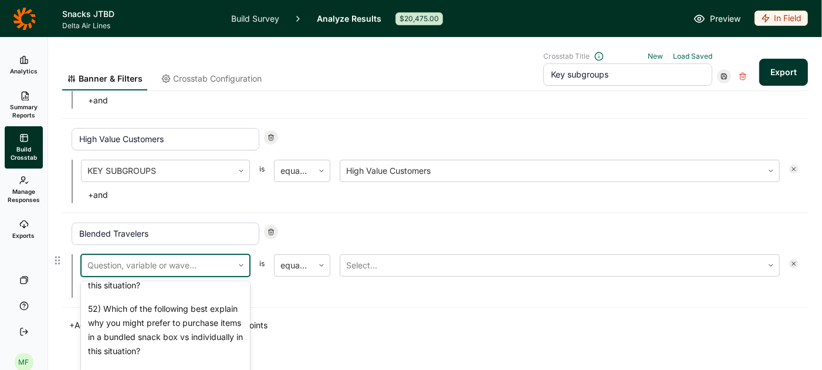
scroll to position [3287, 0]
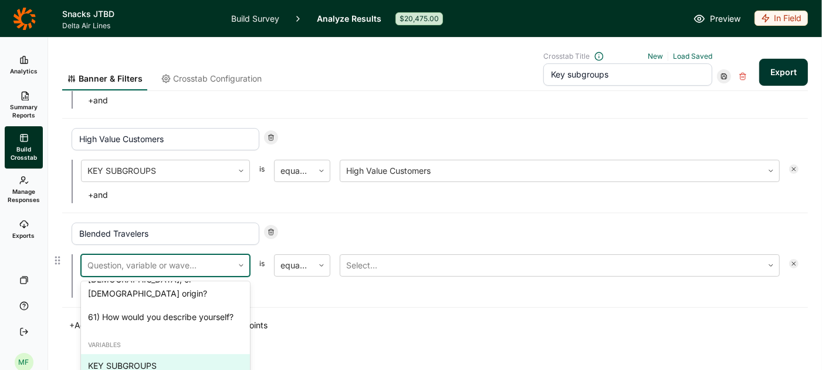
click at [149, 354] on div "KEY SUBGROUPS" at bounding box center [165, 365] width 169 height 23
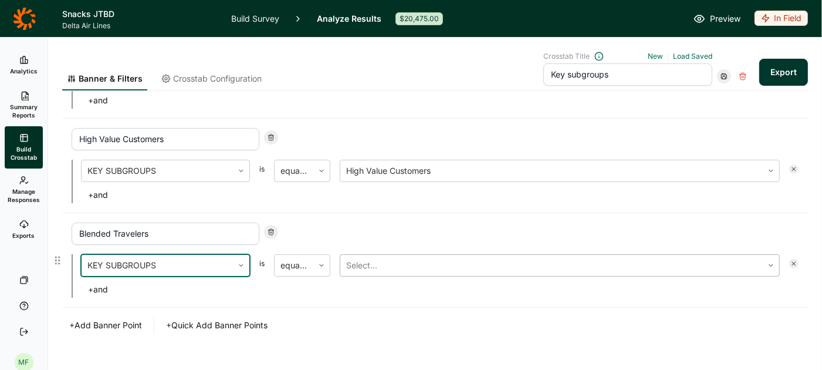
click at [379, 257] on div at bounding box center [551, 265] width 411 height 16
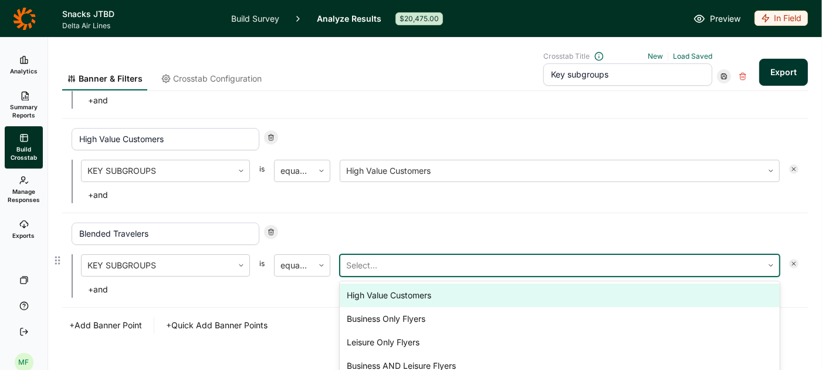
scroll to position [6, 0]
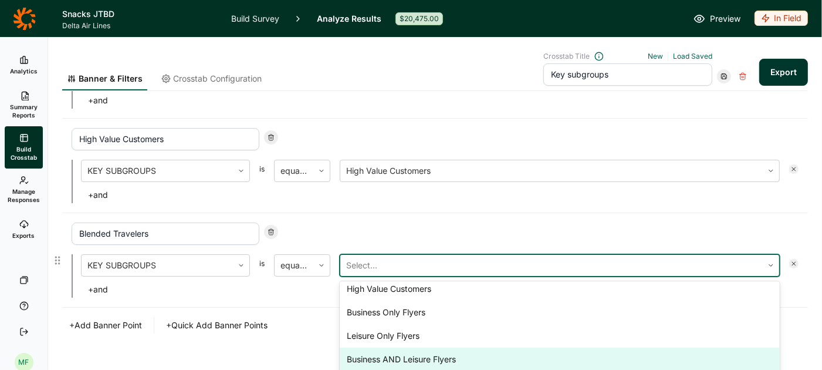
click at [423, 348] on div "Business AND Leisure Flyers" at bounding box center [560, 359] width 440 height 23
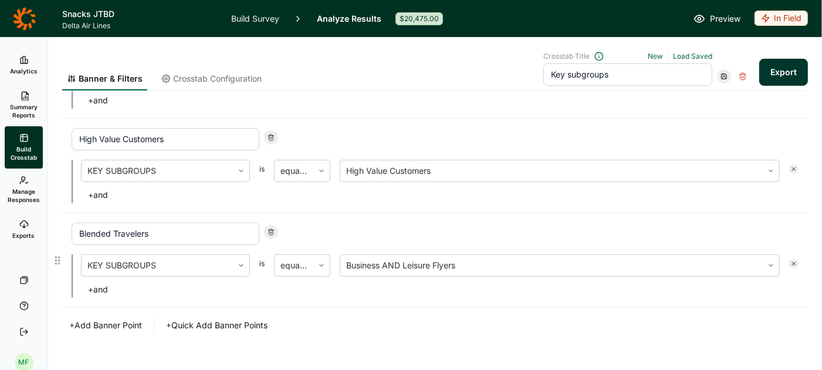
click at [129, 317] on button "+ Add Banner Point" at bounding box center [105, 325] width 87 height 16
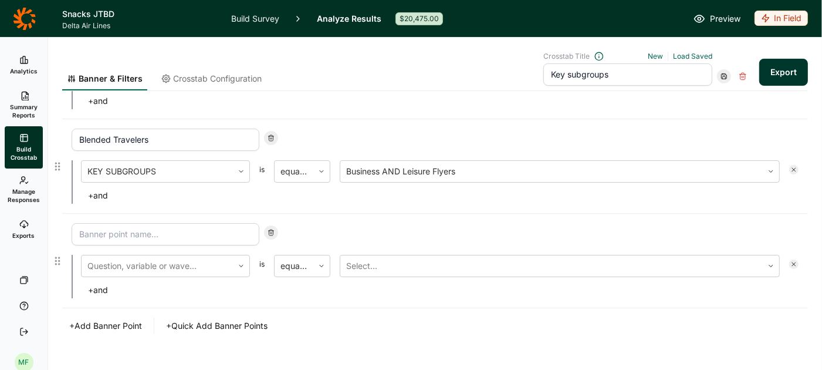
click at [151, 223] on input at bounding box center [166, 234] width 188 height 22
type input "Leisure Travelers"
click at [151, 258] on div at bounding box center [157, 266] width 140 height 16
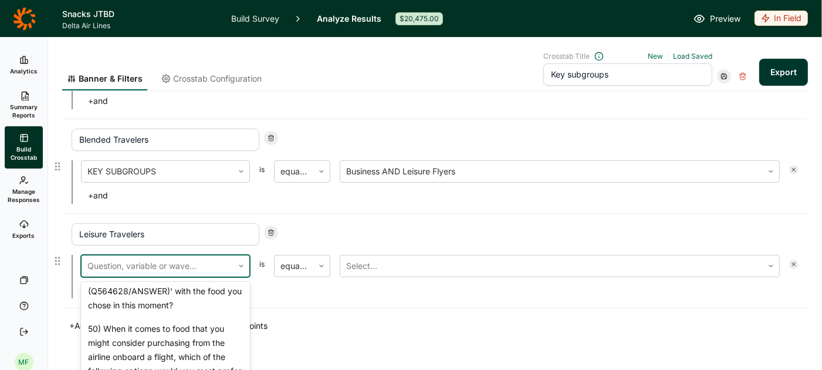
scroll to position [3287, 0]
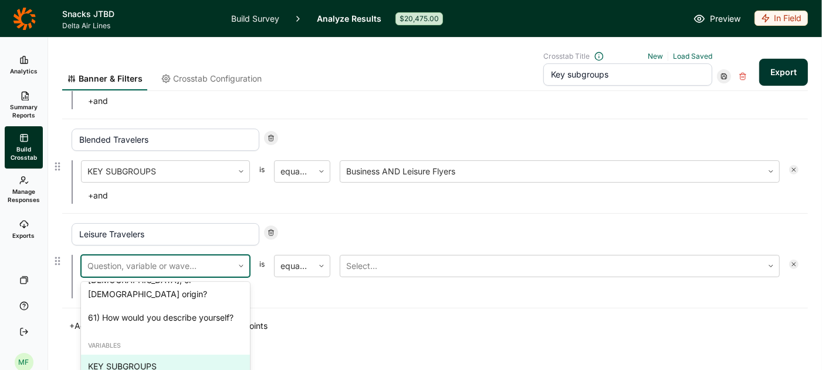
click at [133, 355] on div "KEY SUBGROUPS" at bounding box center [165, 366] width 169 height 23
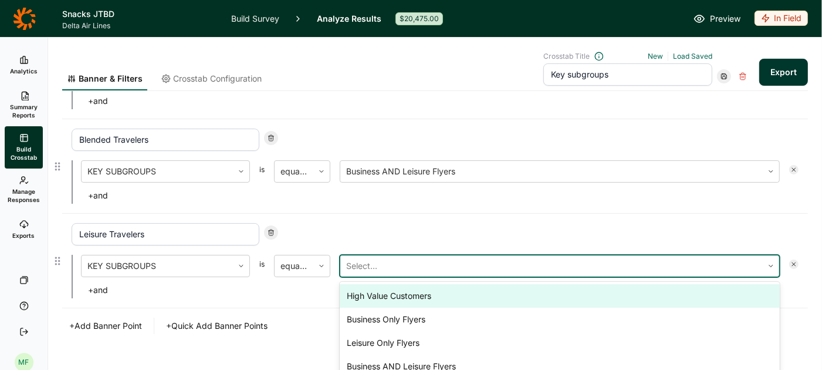
click at [382, 258] on div at bounding box center [551, 266] width 411 height 16
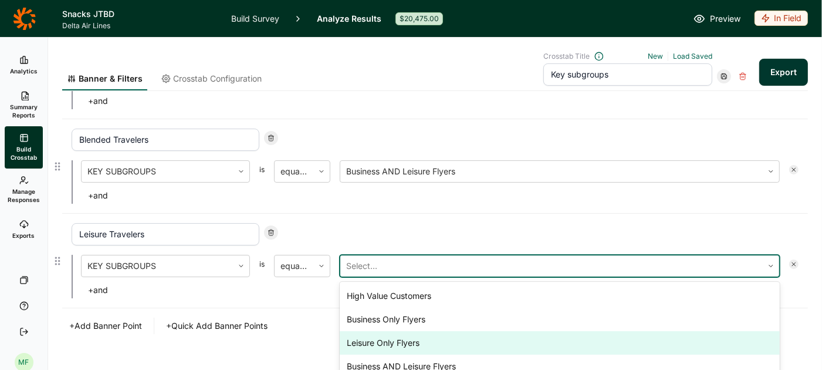
click at [382, 331] on div "Leisure Only Flyers" at bounding box center [560, 342] width 440 height 23
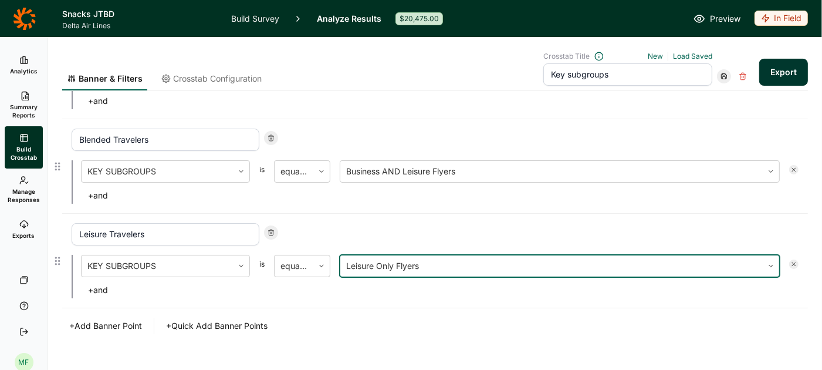
click at [379, 258] on div at bounding box center [551, 266] width 411 height 16
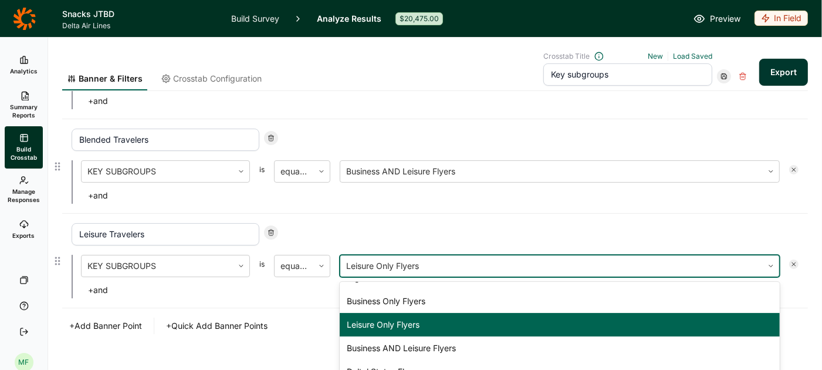
scroll to position [0, 0]
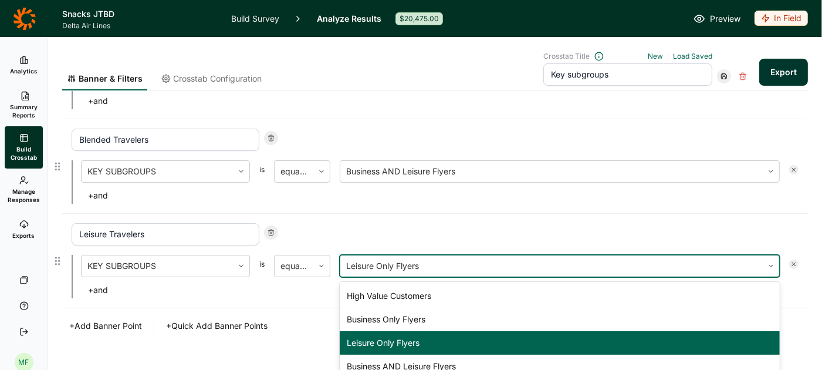
click at [389, 331] on div "Leisure Only Flyers" at bounding box center [560, 342] width 440 height 23
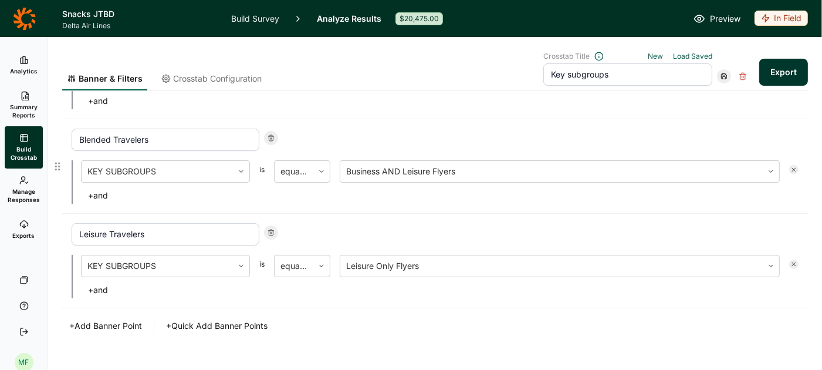
click at [99, 318] on button "+ Add Banner Point" at bounding box center [105, 326] width 87 height 16
click at [153, 224] on input at bounding box center [166, 235] width 188 height 22
type input "Delta Status"
click at [153, 258] on div at bounding box center [157, 266] width 140 height 16
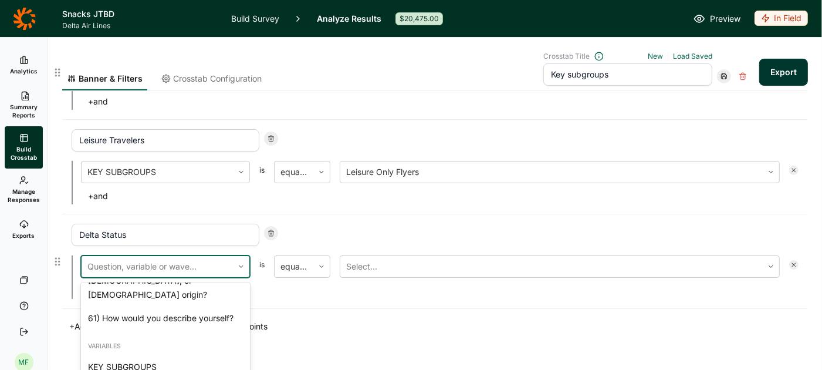
scroll to position [3287, 0]
click at [137, 355] on div "KEY SUBGROUPS" at bounding box center [165, 366] width 169 height 23
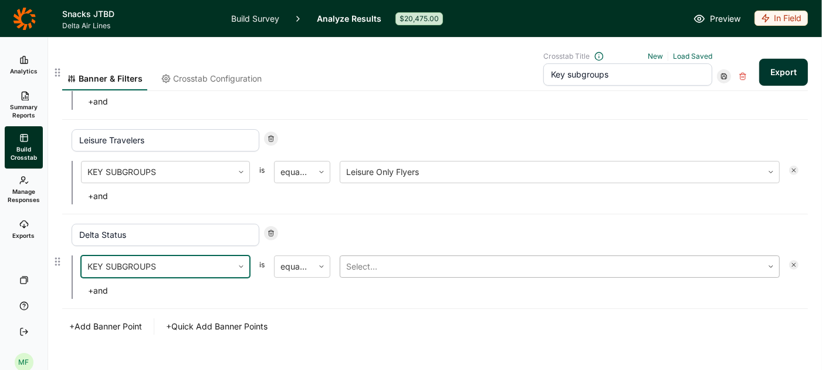
click at [402, 258] on div at bounding box center [551, 266] width 411 height 16
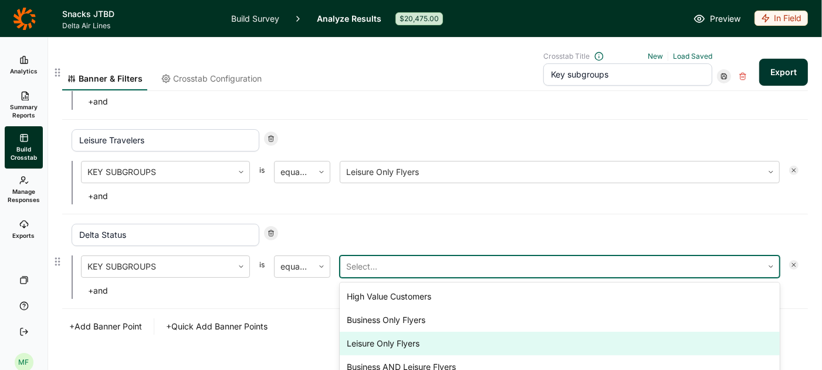
scroll to position [7, 0]
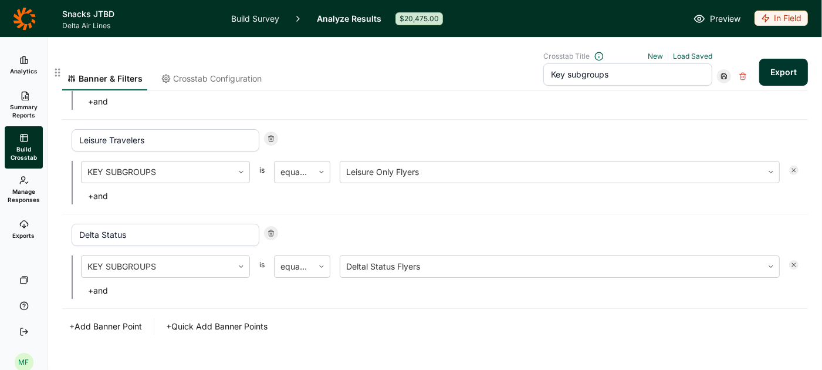
click at [724, 77] on icon at bounding box center [724, 76] width 7 height 7
click at [728, 96] on div "Update" at bounding box center [761, 92] width 94 height 16
click at [785, 69] on button "Export" at bounding box center [784, 72] width 49 height 27
click at [730, 336] on link "download your file here" at bounding box center [715, 336] width 92 height 9
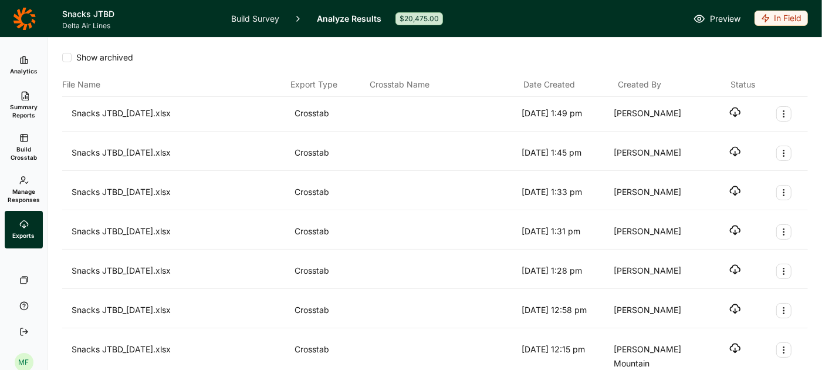
click at [738, 112] on icon "button" at bounding box center [736, 112] width 12 height 12
click at [732, 109] on use "button" at bounding box center [736, 112] width 10 height 9
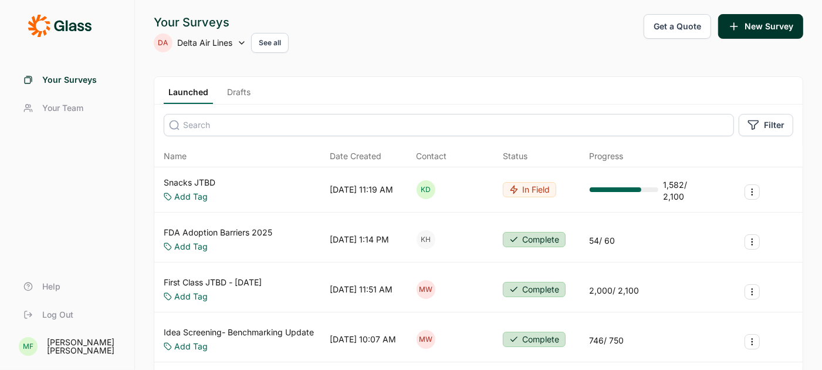
click at [203, 178] on link "Snacks JTBD" at bounding box center [190, 183] width 52 height 12
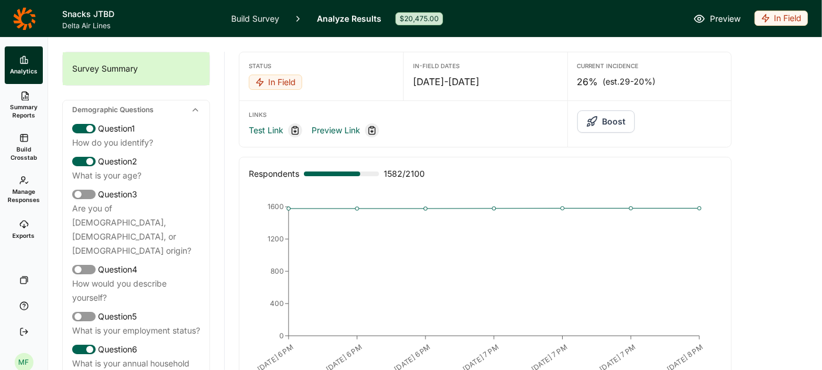
click at [243, 19] on link "Build Survey" at bounding box center [255, 18] width 48 height 37
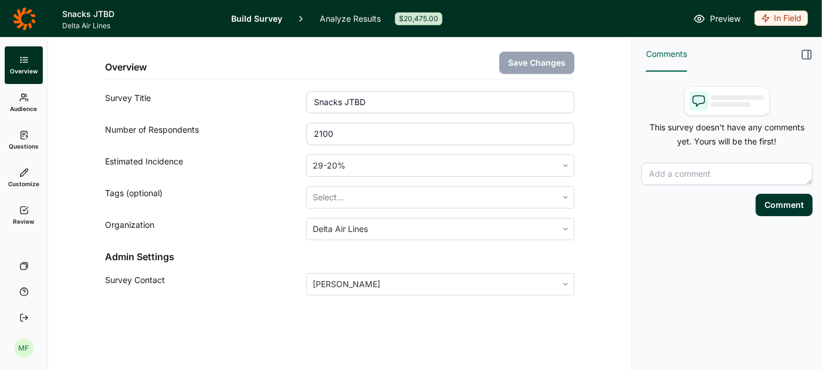
click at [28, 143] on span "Questions" at bounding box center [24, 146] width 30 height 8
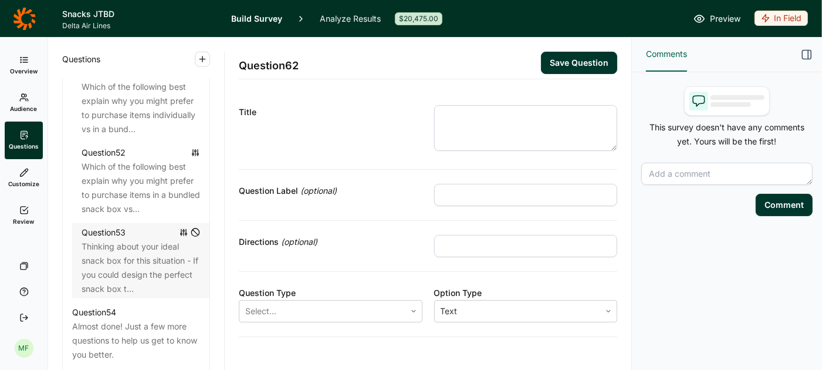
scroll to position [4777, 0]
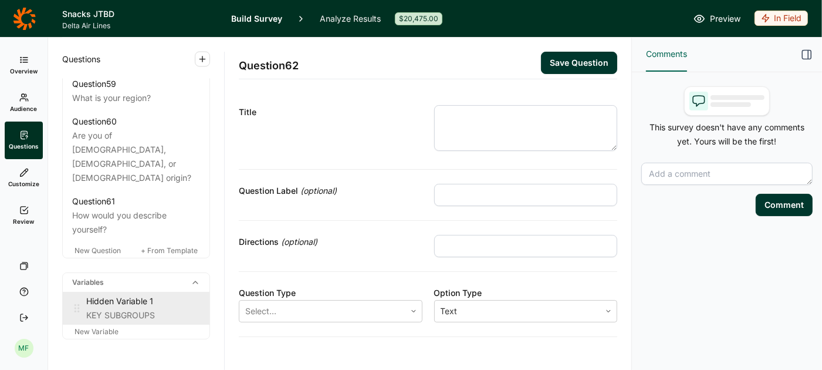
click at [114, 308] on div "KEY SUBGROUPS" at bounding box center [143, 315] width 114 height 14
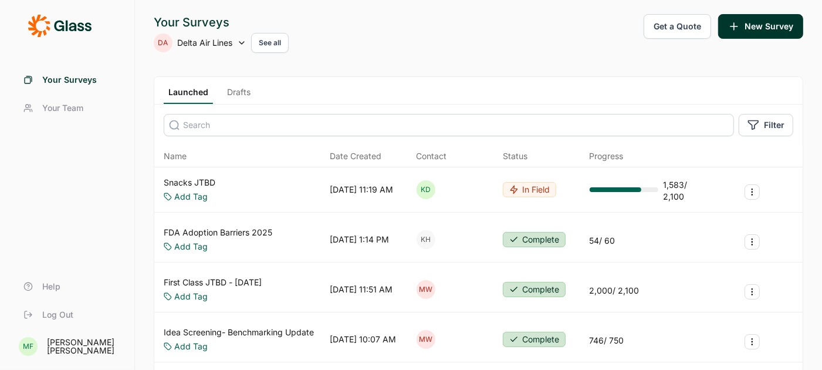
click at [197, 181] on link "Snacks JTBD" at bounding box center [190, 183] width 52 height 12
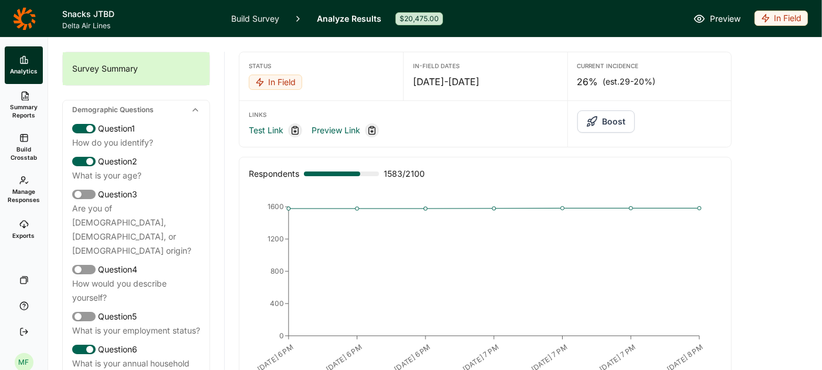
click at [22, 109] on span "Summary Reports" at bounding box center [23, 111] width 29 height 16
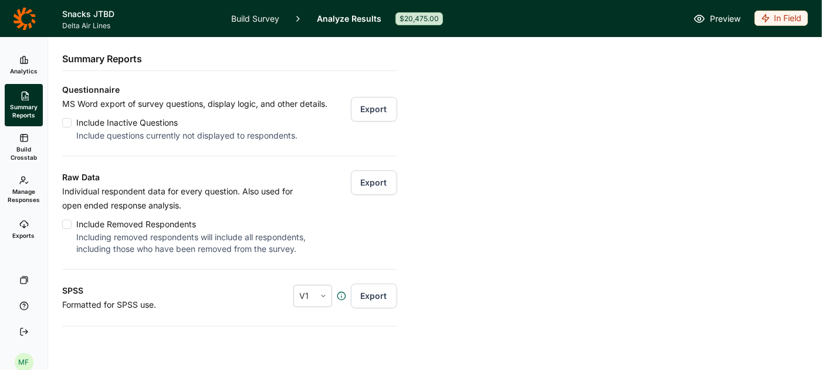
click at [21, 151] on span "Build Crosstab" at bounding box center [23, 153] width 29 height 16
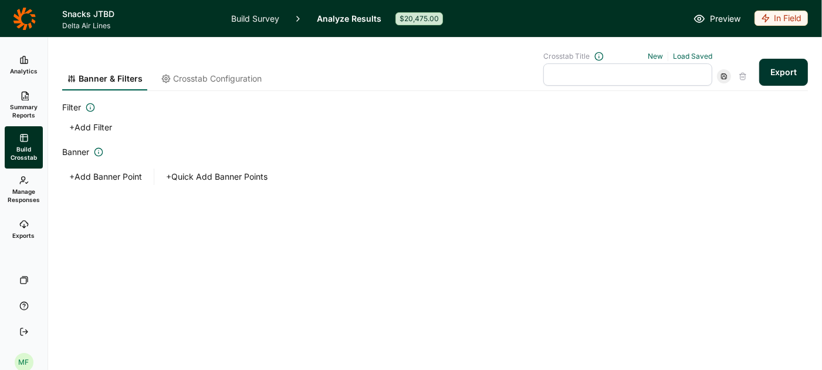
click at [231, 77] on span "Crosstab Configuration" at bounding box center [217, 79] width 89 height 12
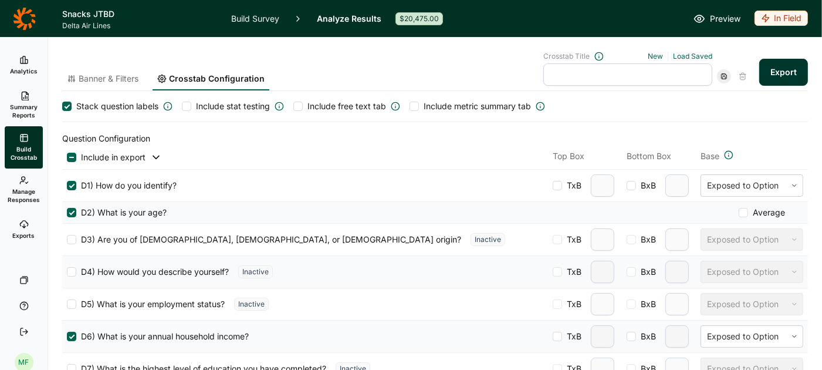
click at [124, 77] on span "Banner & Filters" at bounding box center [109, 79] width 60 height 12
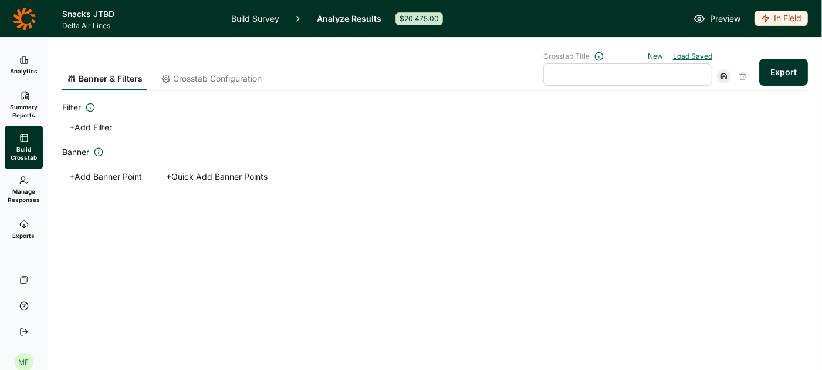
click at [700, 55] on link "Load Saved" at bounding box center [692, 56] width 39 height 9
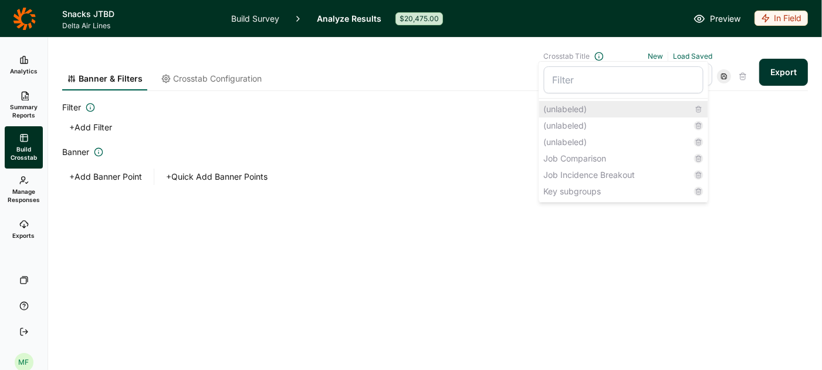
click at [659, 104] on div "(unlabeled)" at bounding box center [623, 109] width 169 height 16
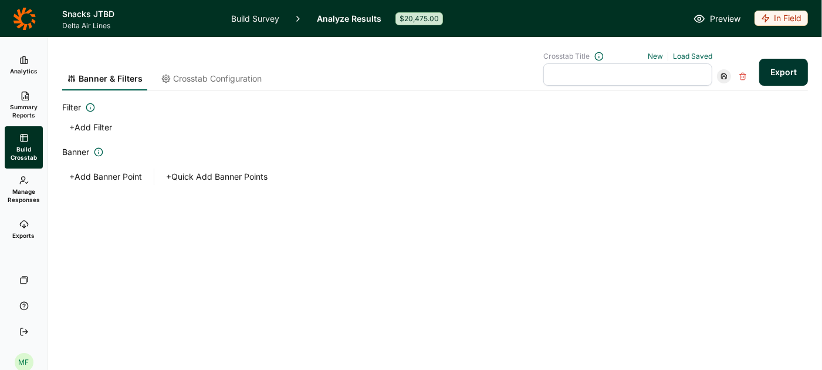
click at [669, 73] on input "text" at bounding box center [628, 74] width 169 height 22
click at [693, 53] on link "Load Saved" at bounding box center [692, 56] width 39 height 9
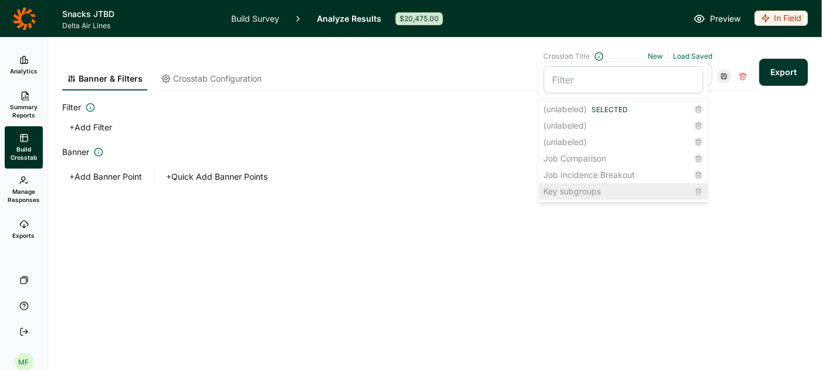
click at [642, 194] on div "Key subgroups" at bounding box center [623, 191] width 169 height 16
type input "Key subgroups"
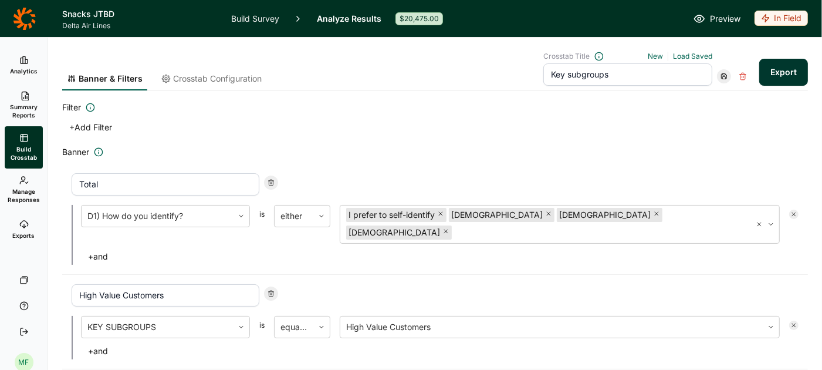
click at [694, 75] on input "Key subgroups" at bounding box center [628, 74] width 169 height 22
click at [698, 56] on link "Load Saved" at bounding box center [692, 56] width 39 height 9
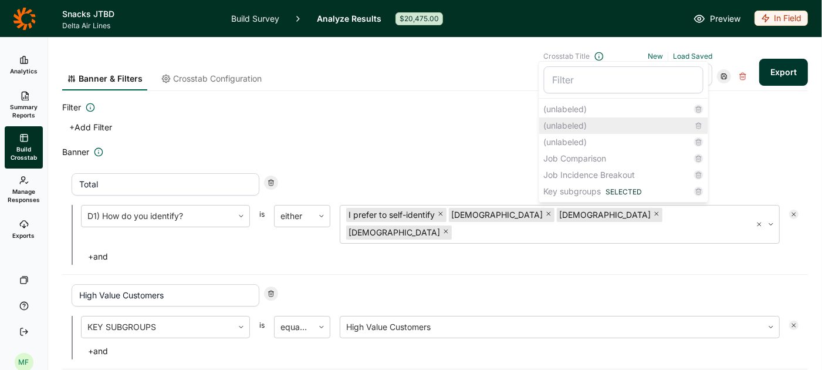
click at [659, 117] on div "(unlabeled)" at bounding box center [623, 125] width 169 height 16
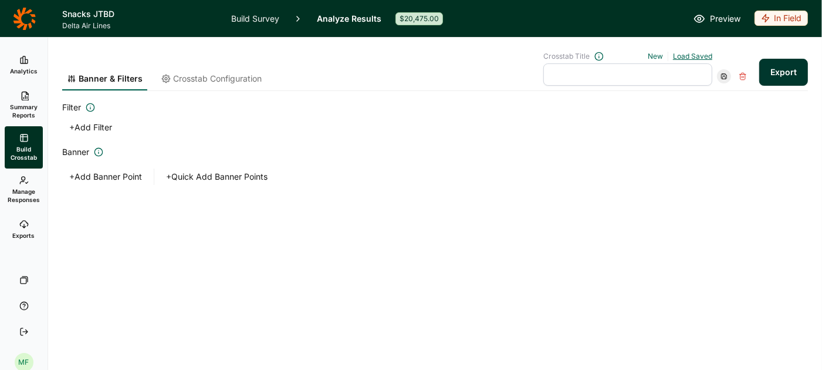
click at [693, 56] on link "Load Saved" at bounding box center [692, 56] width 39 height 9
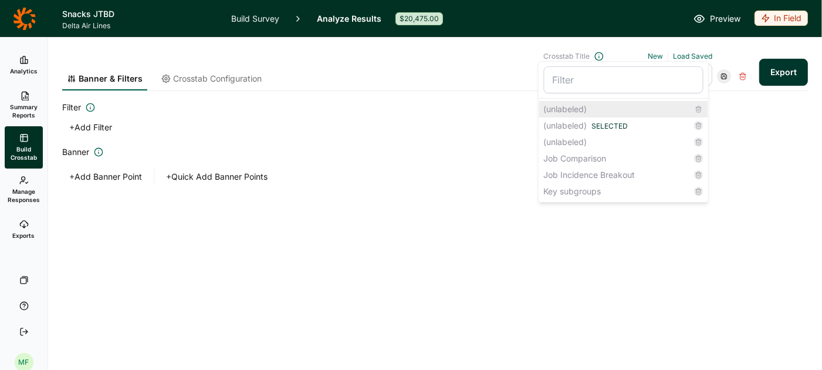
click at [614, 115] on div "(unlabeled)" at bounding box center [623, 109] width 169 height 16
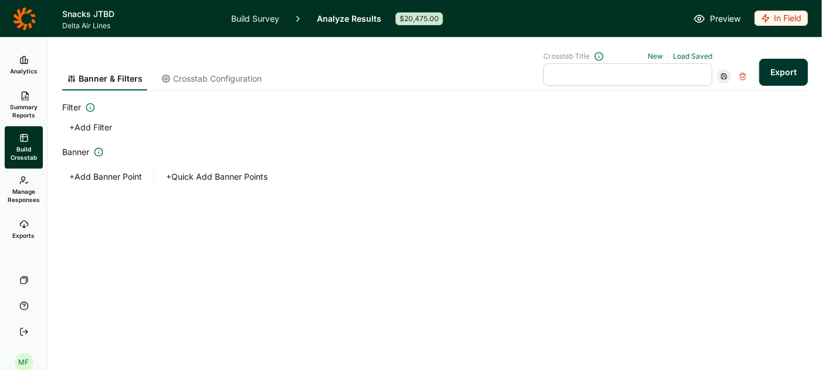
click at [778, 73] on button "Export" at bounding box center [784, 72] width 49 height 27
click at [721, 337] on link "download your file here" at bounding box center [715, 336] width 92 height 9
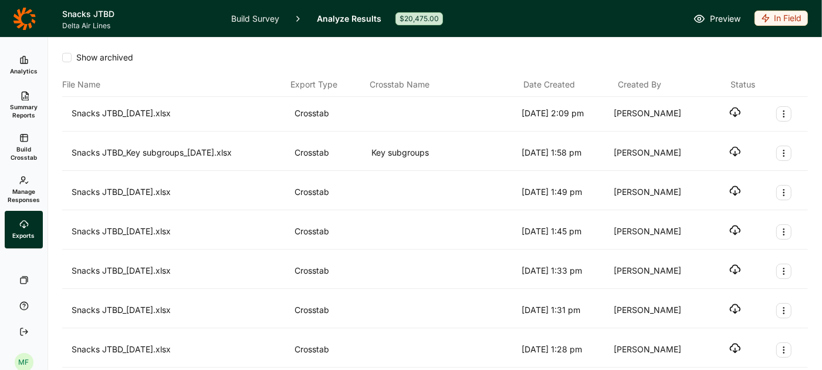
click at [731, 112] on icon "button" at bounding box center [736, 112] width 12 height 12
click at [20, 150] on span "Build Crosstab" at bounding box center [23, 153] width 29 height 16
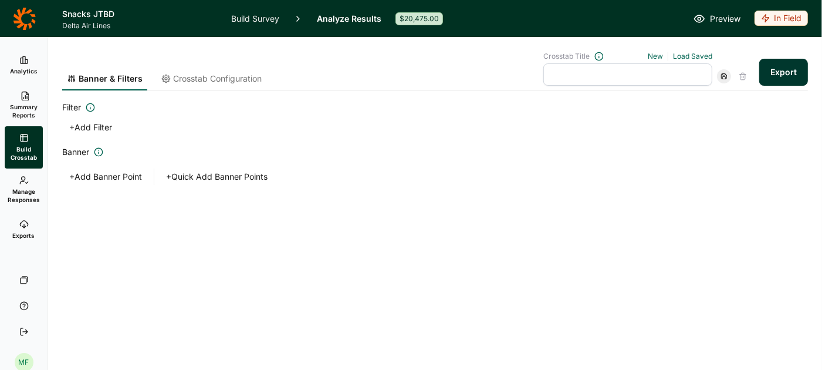
click at [652, 79] on input "text" at bounding box center [628, 74] width 169 height 22
type input "Key subgroups"
click at [778, 73] on button "Export" at bounding box center [784, 72] width 49 height 27
click at [711, 338] on link "download your file here" at bounding box center [715, 336] width 92 height 9
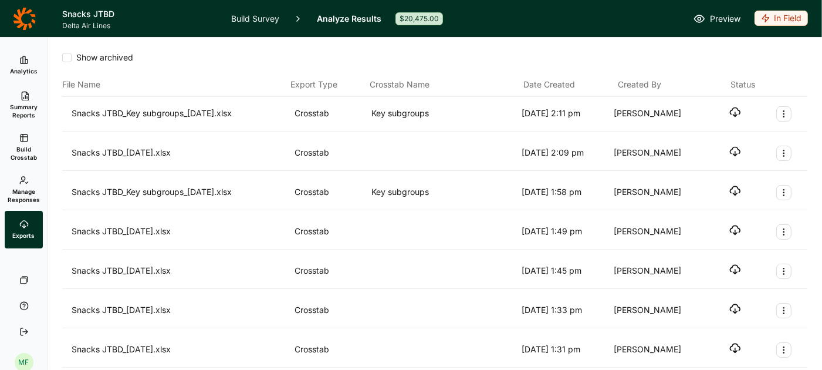
click at [730, 110] on icon "button" at bounding box center [736, 112] width 12 height 12
click at [26, 150] on span "Build Crosstab" at bounding box center [23, 153] width 29 height 16
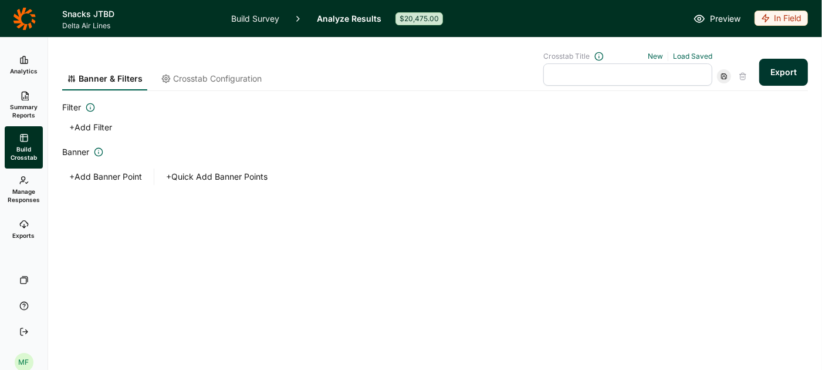
click at [642, 72] on input "text" at bounding box center [628, 74] width 169 height 22
type input "Key subgroups"
click at [692, 56] on link "Load Saved" at bounding box center [692, 56] width 39 height 9
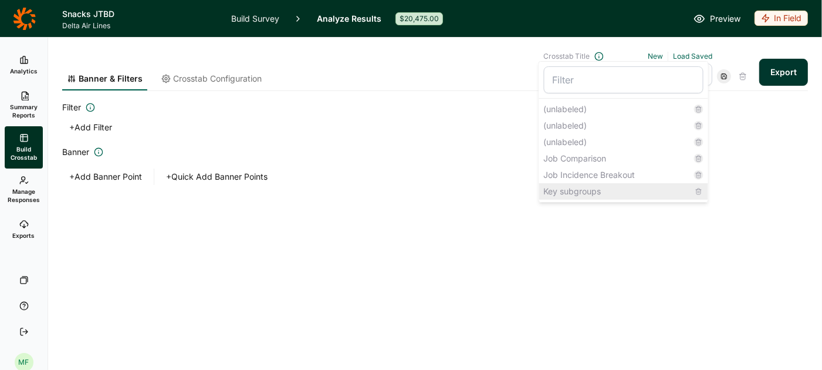
click at [567, 195] on div "Key subgroups" at bounding box center [623, 191] width 169 height 16
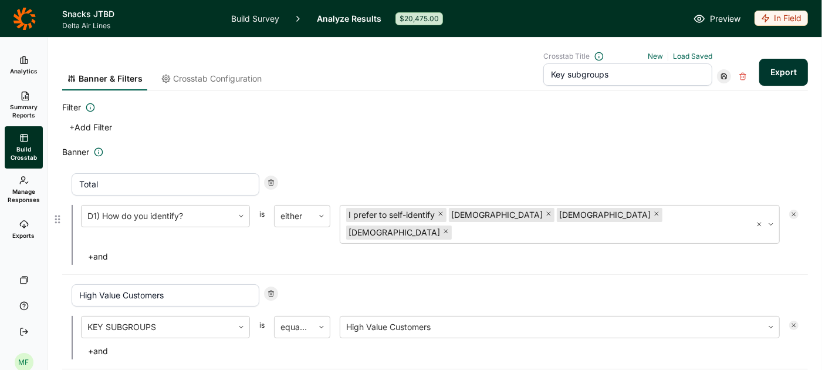
click at [270, 181] on icon at bounding box center [271, 182] width 7 height 7
type input "High Value Customers"
type input "Blended Travelers"
type input "Leisure Travelers"
type input "Delta Status"
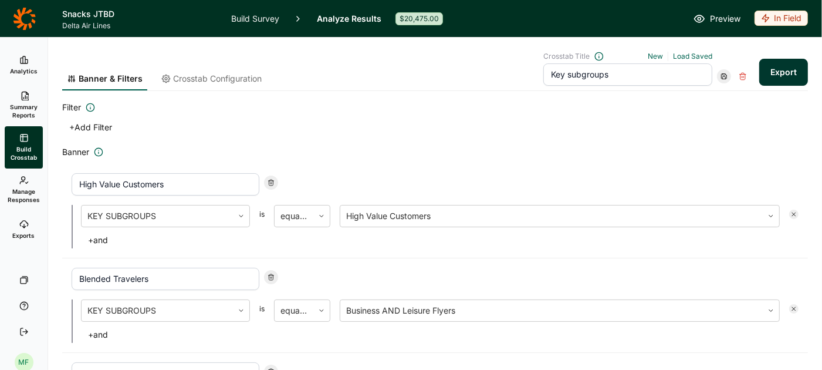
click at [724, 76] on use at bounding box center [724, 76] width 5 height 5
click at [729, 92] on div "Update" at bounding box center [761, 92] width 94 height 16
click at [794, 65] on button "Export" at bounding box center [784, 72] width 49 height 27
click at [782, 66] on button "Export" at bounding box center [784, 72] width 49 height 27
click at [690, 335] on link "download your file here" at bounding box center [715, 336] width 92 height 9
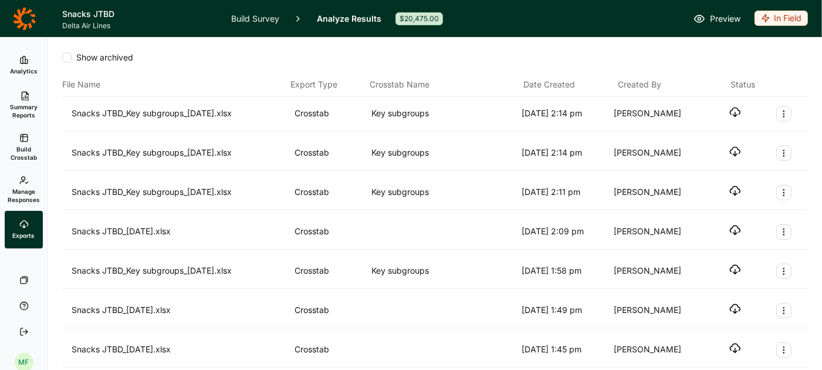
click at [733, 109] on use "button" at bounding box center [736, 112] width 10 height 9
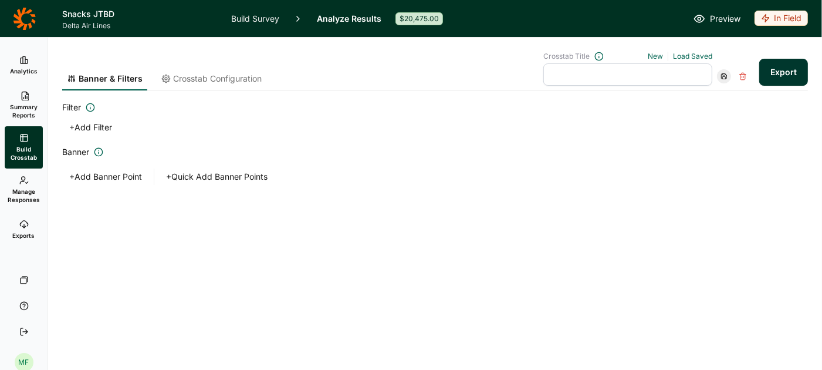
click at [21, 62] on icon at bounding box center [23, 59] width 9 height 9
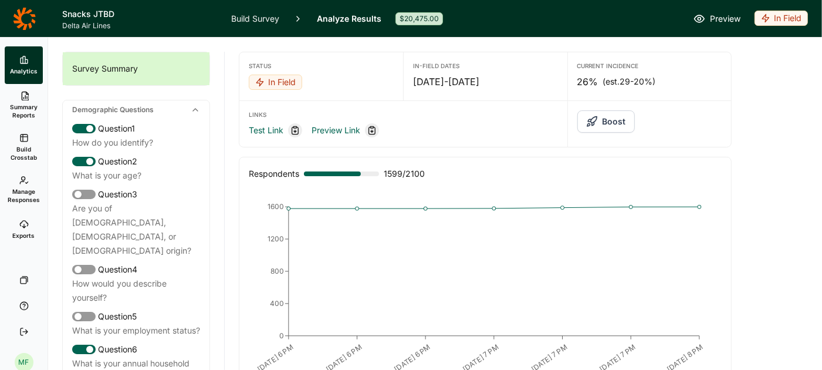
click at [27, 230] on link "Exports" at bounding box center [24, 230] width 38 height 38
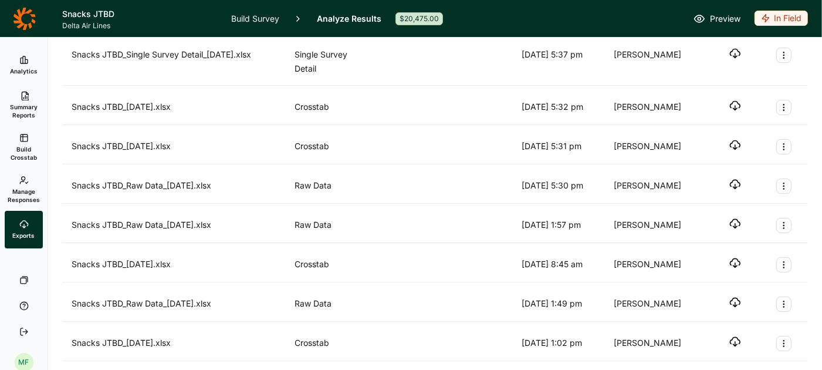
scroll to position [1262, 0]
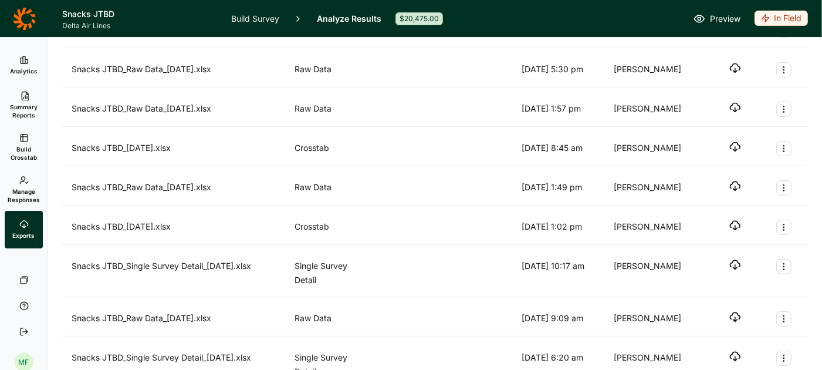
click at [247, 19] on link "Build Survey" at bounding box center [255, 18] width 48 height 37
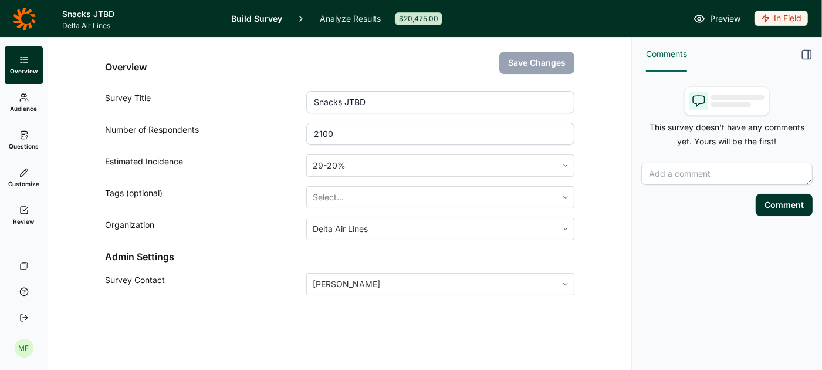
click at [19, 218] on span "Review" at bounding box center [24, 221] width 21 height 8
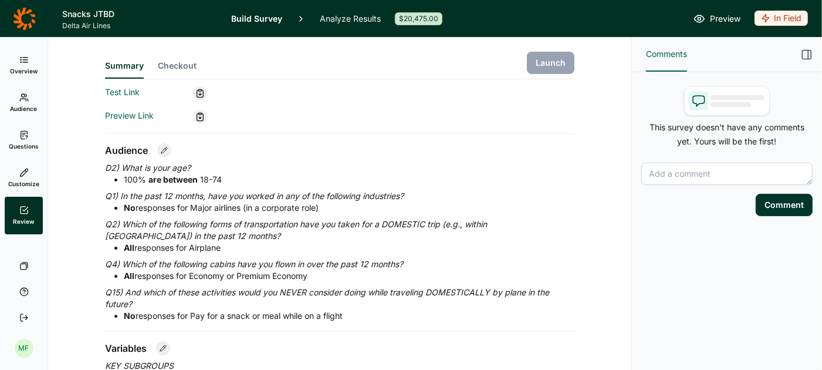
scroll to position [344, 0]
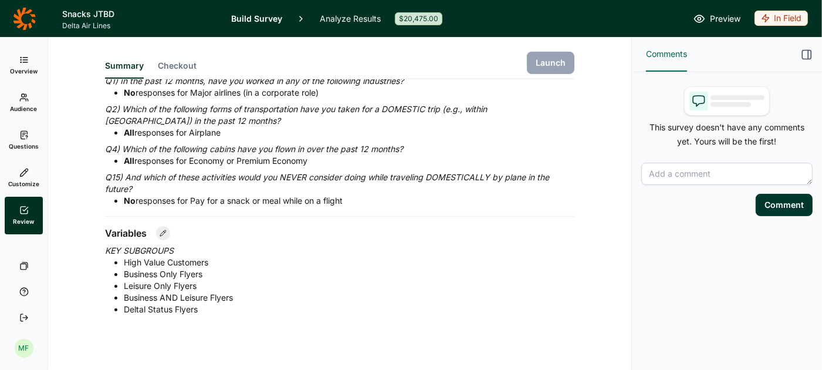
click at [350, 17] on link "Analyze Results" at bounding box center [350, 18] width 61 height 37
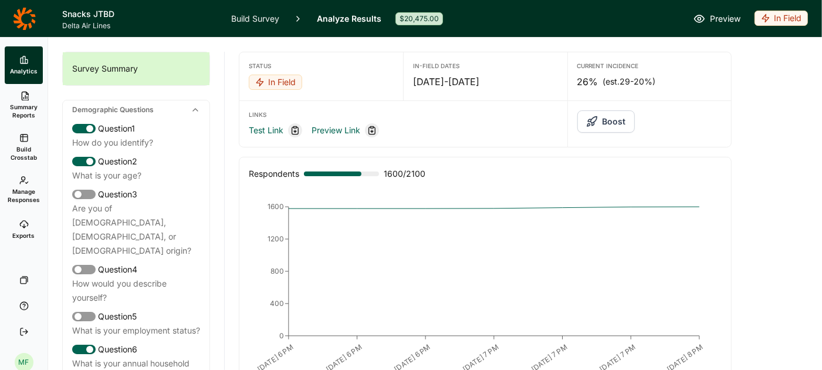
click at [16, 103] on span "Summary Reports" at bounding box center [23, 111] width 29 height 16
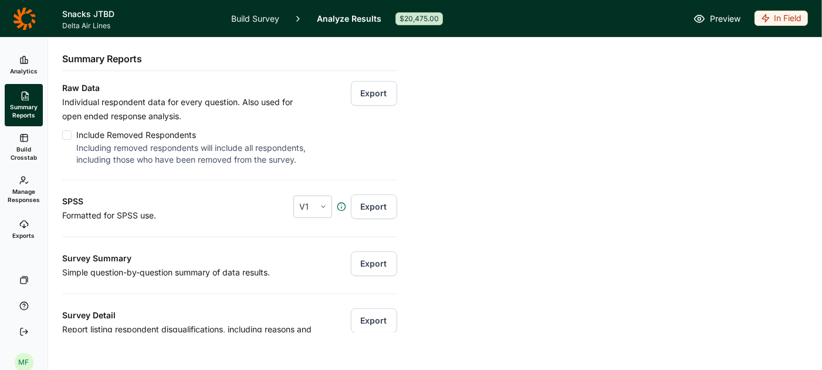
scroll to position [162, 0]
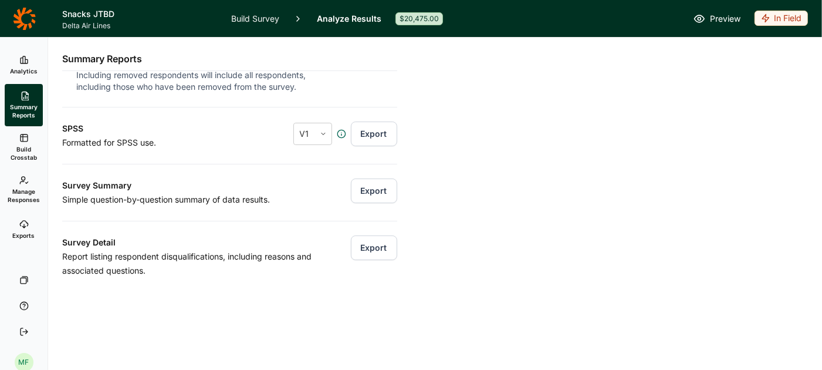
click at [25, 156] on span "Build Crosstab" at bounding box center [23, 153] width 29 height 16
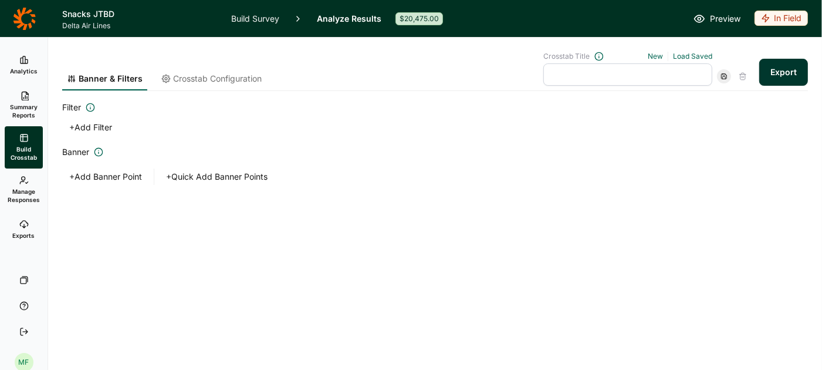
click at [649, 75] on input "text" at bounding box center [628, 74] width 169 height 22
type input "Key subgroups"
click at [695, 52] on link "Load Saved" at bounding box center [692, 56] width 39 height 9
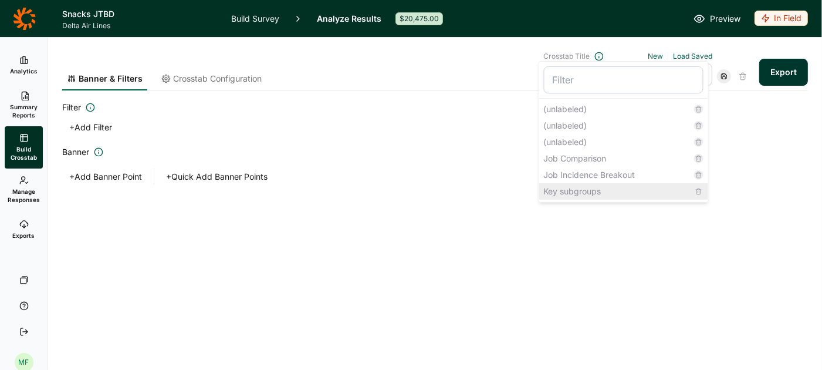
click at [575, 194] on div "Key subgroups" at bounding box center [623, 191] width 169 height 16
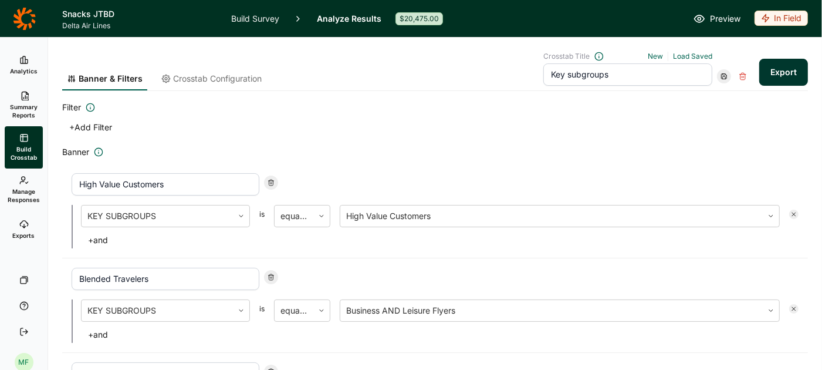
click at [220, 77] on span "Crosstab Configuration" at bounding box center [217, 79] width 89 height 12
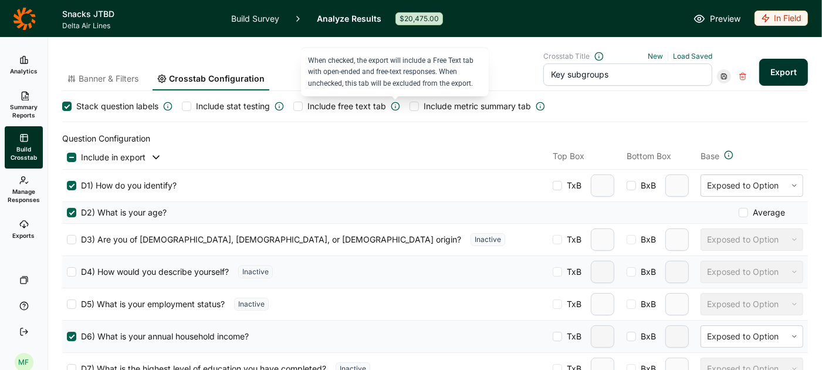
click at [393, 105] on icon at bounding box center [395, 106] width 9 height 9
click at [294, 106] on input "Include free text tab" at bounding box center [294, 106] width 0 height 0
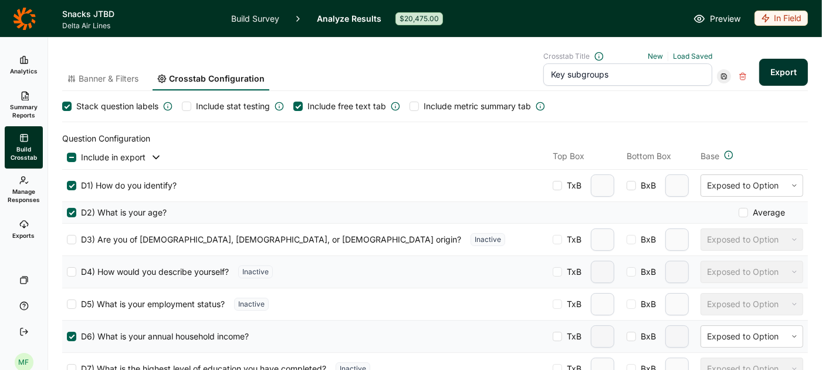
click at [187, 107] on div at bounding box center [186, 106] width 9 height 9
click at [182, 106] on input "Include stat testing" at bounding box center [182, 106] width 0 height 0
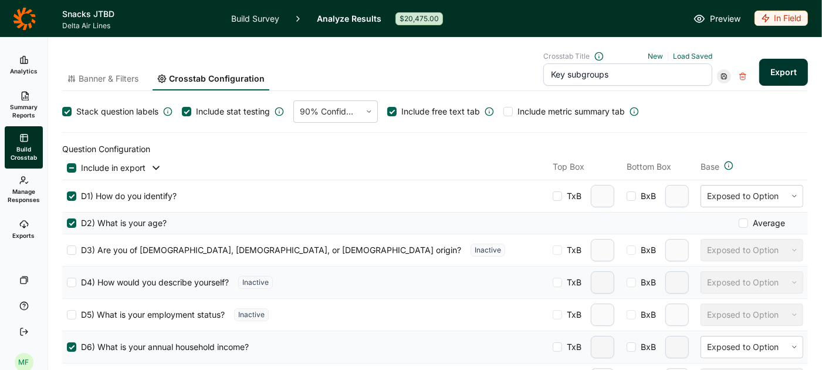
click at [724, 76] on icon at bounding box center [724, 76] width 7 height 7
click at [729, 87] on div "Update" at bounding box center [761, 92] width 94 height 16
click at [665, 72] on input "Key subgroups" at bounding box center [628, 74] width 169 height 22
click at [106, 80] on span "Banner & Filters" at bounding box center [109, 79] width 60 height 12
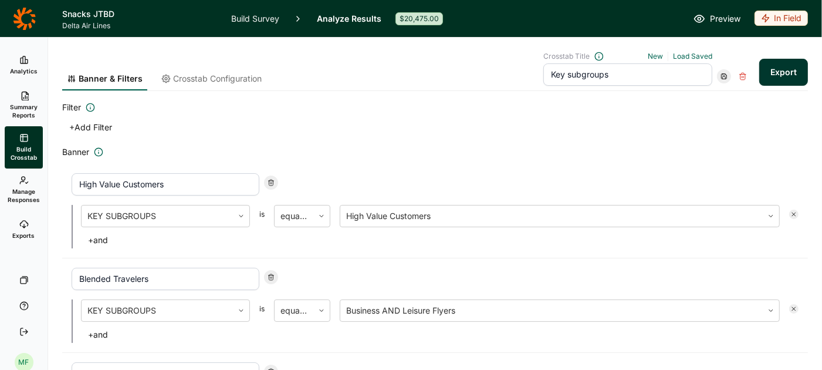
click at [679, 70] on input "Key subgroups" at bounding box center [628, 74] width 169 height 22
click at [682, 80] on input "Key subgroups" at bounding box center [628, 74] width 169 height 22
drag, startPoint x: 669, startPoint y: 81, endPoint x: 470, endPoint y: 63, distance: 199.2
click at [470, 65] on div "Banner & Filters Crosstab Configuration Crosstab Title New Load Saved Key subgr…" at bounding box center [435, 71] width 746 height 39
click at [510, 121] on div "+ Add Filter" at bounding box center [435, 127] width 746 height 16
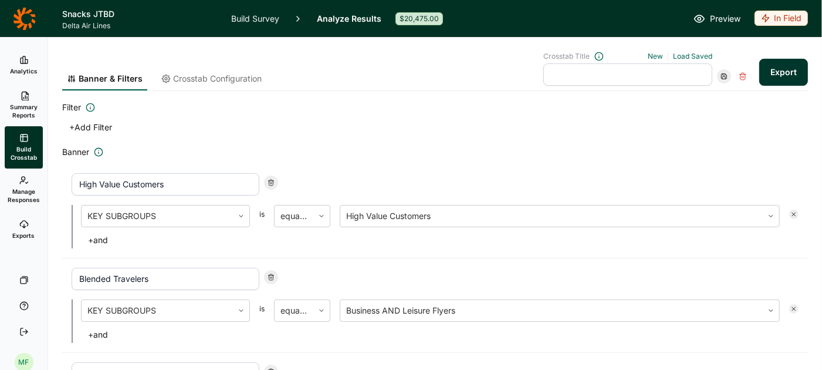
click at [565, 75] on input "text" at bounding box center [628, 74] width 169 height 22
click at [571, 76] on input "text" at bounding box center [628, 74] width 169 height 22
click at [228, 77] on span "Crosstab Configuration" at bounding box center [217, 79] width 89 height 12
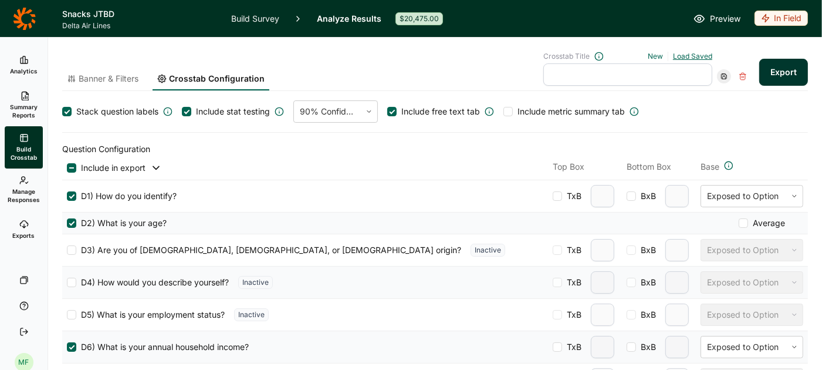
click at [688, 58] on link "Load Saved" at bounding box center [692, 56] width 39 height 9
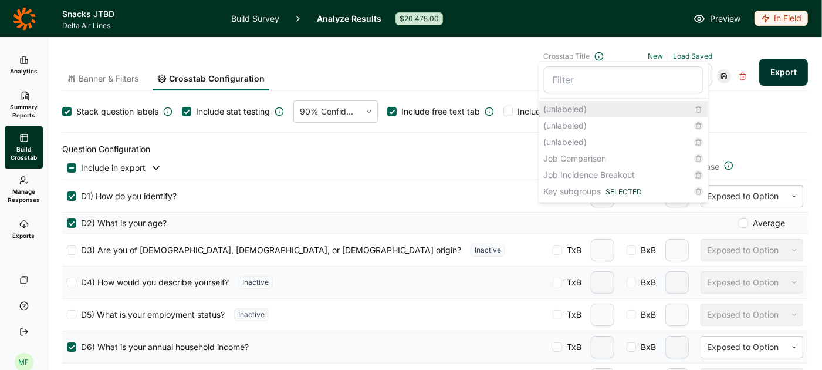
click at [579, 108] on div "(unlabeled)" at bounding box center [623, 109] width 169 height 16
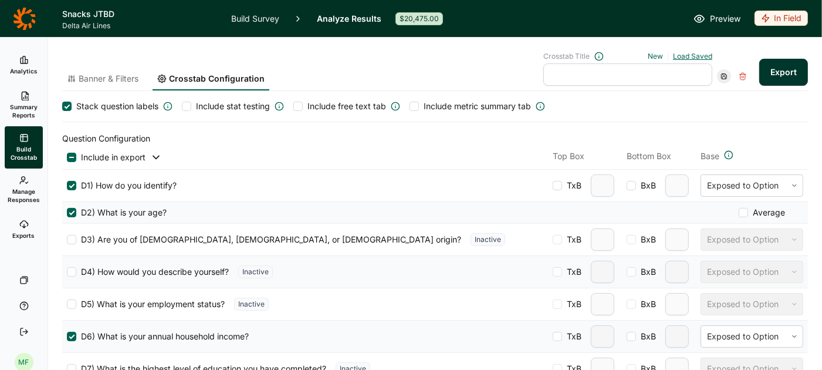
click at [686, 57] on link "Load Saved" at bounding box center [692, 56] width 39 height 9
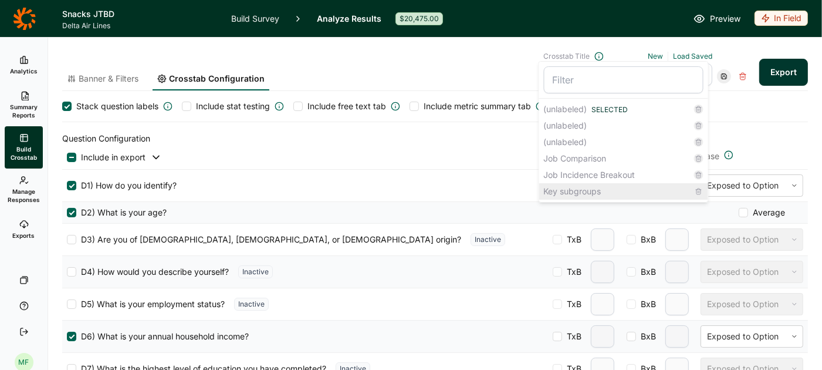
click at [569, 194] on div "Key subgroups" at bounding box center [623, 191] width 169 height 16
type input "Key subgroups"
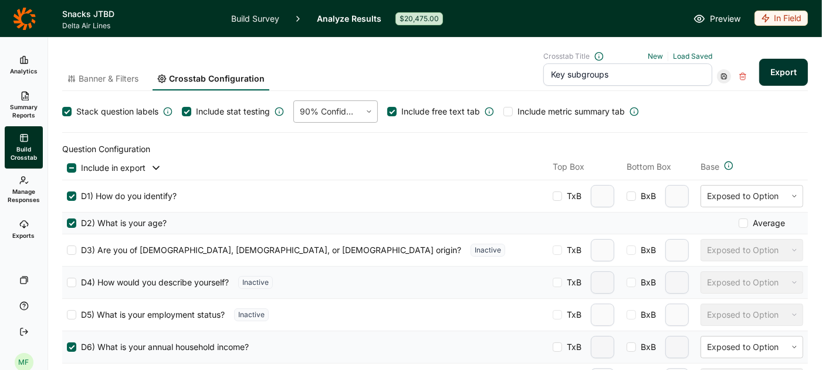
click at [367, 114] on icon at bounding box center [369, 111] width 7 height 7
click at [390, 110] on div at bounding box center [393, 112] width 6 height 6
click at [387, 112] on input "Include free text tab" at bounding box center [387, 112] width 0 height 0
click at [724, 75] on use at bounding box center [724, 76] width 5 height 5
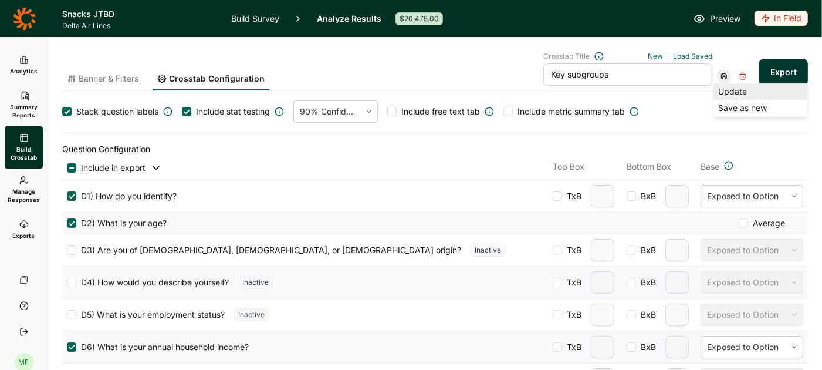
click at [731, 96] on div "Update" at bounding box center [761, 92] width 94 height 16
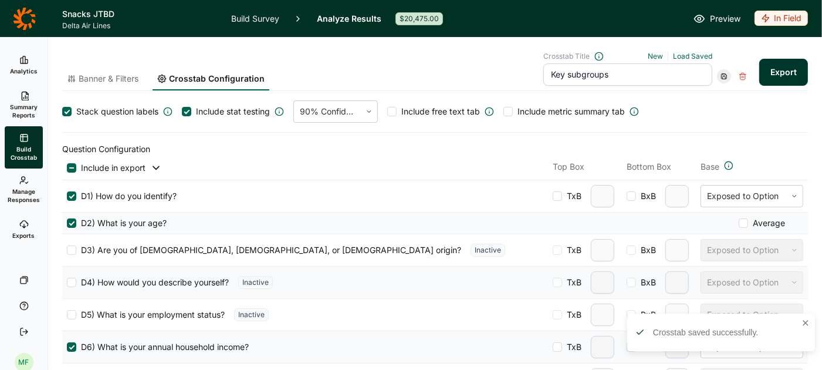
click at [785, 69] on button "Export" at bounding box center [784, 72] width 49 height 27
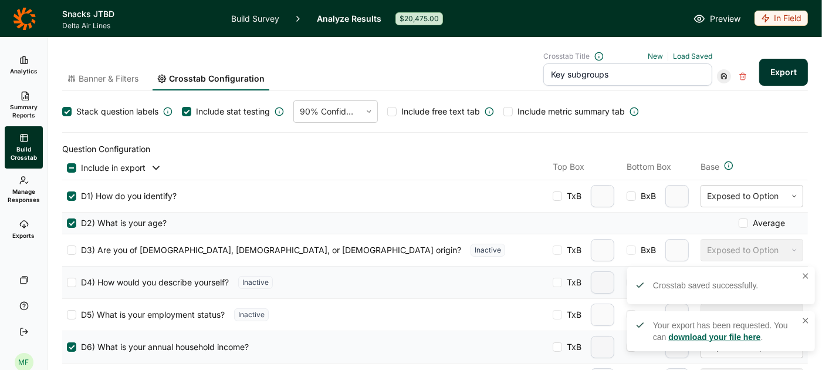
click at [692, 335] on link "download your file here" at bounding box center [715, 336] width 92 height 9
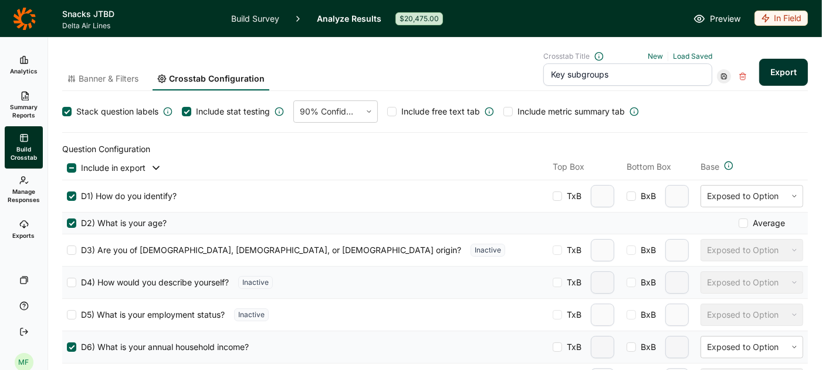
click at [185, 109] on div at bounding box center [186, 111] width 9 height 9
click at [182, 112] on input "Include stat testing" at bounding box center [182, 112] width 0 height 0
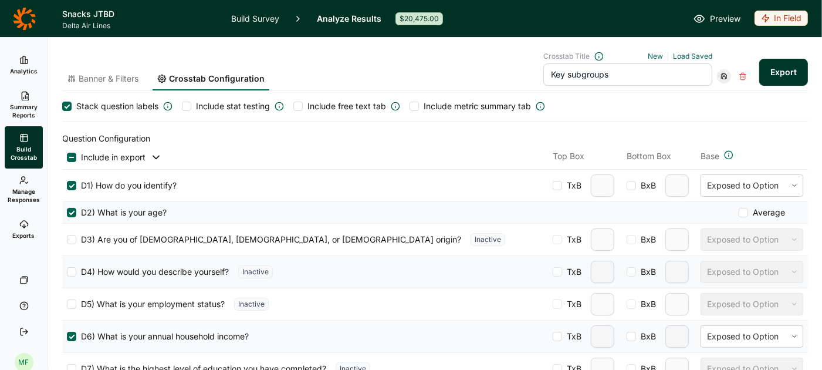
click at [725, 77] on icon at bounding box center [724, 76] width 7 height 7
click at [733, 95] on div "Update" at bounding box center [761, 92] width 94 height 16
click at [686, 56] on link "Load Saved" at bounding box center [692, 56] width 39 height 9
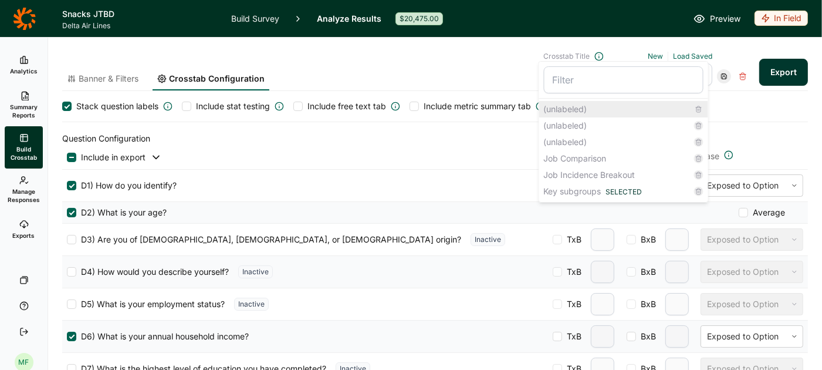
click at [593, 107] on div "(unlabeled)" at bounding box center [623, 109] width 169 height 16
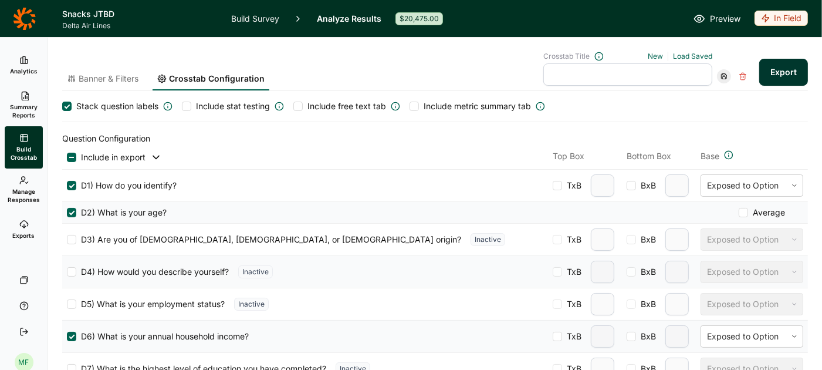
click at [187, 106] on div at bounding box center [186, 106] width 9 height 9
click at [182, 106] on input "Include stat testing" at bounding box center [182, 106] width 0 height 0
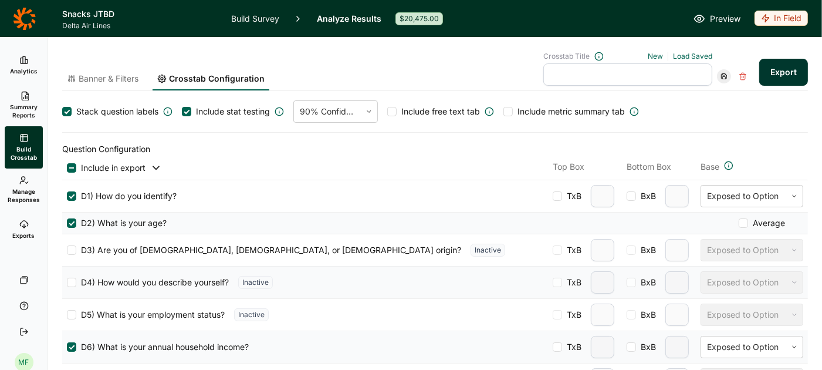
click at [390, 111] on div at bounding box center [391, 111] width 9 height 9
click at [387, 112] on input "Include free text tab" at bounding box center [387, 112] width 0 height 0
click at [723, 73] on icon at bounding box center [724, 76] width 7 height 7
click at [727, 93] on div "Update" at bounding box center [761, 92] width 94 height 16
click at [667, 79] on input "text" at bounding box center [628, 74] width 169 height 22
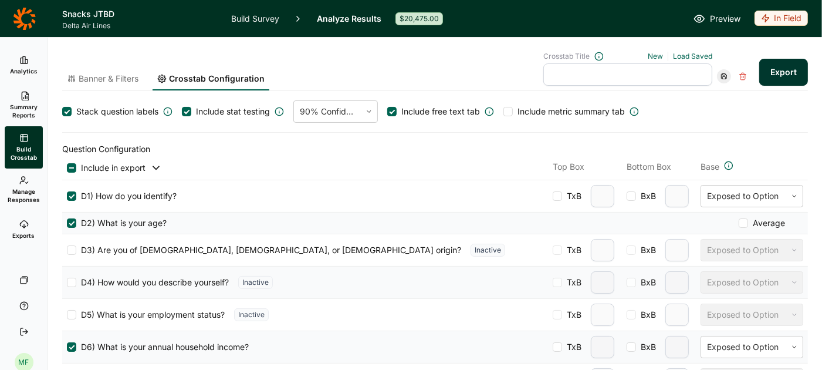
click at [433, 208] on div "D1) How do you identify? TxB BxB Exposed to Option" at bounding box center [435, 196] width 746 height 32
click at [787, 70] on button "Export" at bounding box center [784, 72] width 49 height 27
click at [692, 341] on div "Your export has been requested. You can download your file here ." at bounding box center [725, 330] width 144 height 23
click at [696, 334] on link "download your file here" at bounding box center [715, 336] width 92 height 9
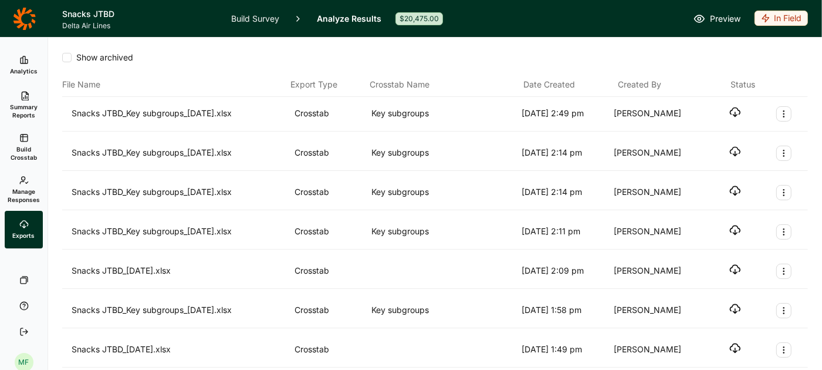
click at [736, 108] on use "button" at bounding box center [736, 112] width 10 height 9
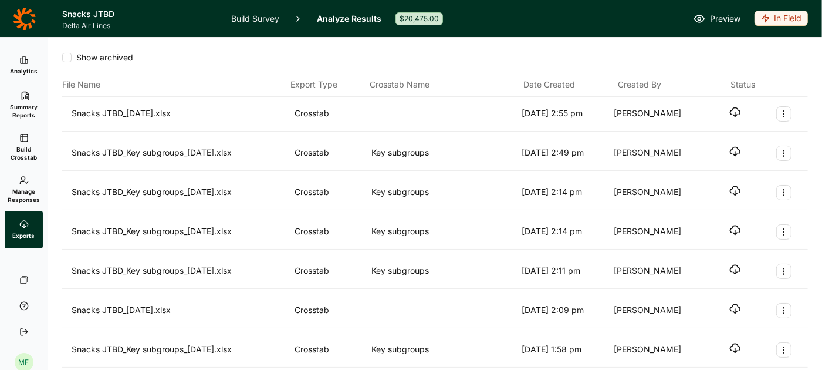
click at [733, 111] on icon "button" at bounding box center [736, 112] width 12 height 12
